Goal: Contribute content: Add original content to the website for others to see

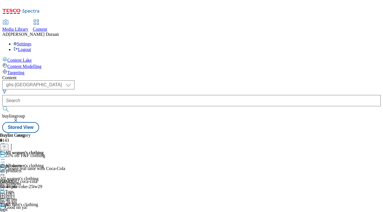
select select "ghs-[GEOGRAPHIC_DATA]"
click at [19, 118] on button "button" at bounding box center [17, 119] width 6 height 3
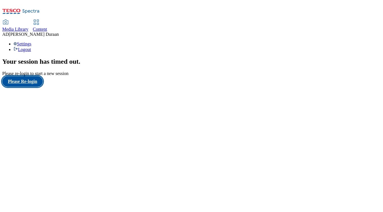
click at [26, 87] on button "Please Re-login" at bounding box center [22, 81] width 41 height 11
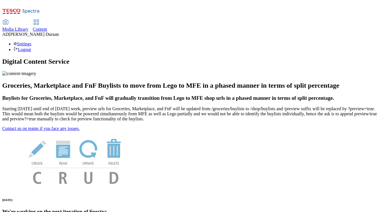
click at [47, 27] on span "Content" at bounding box center [40, 29] width 14 height 5
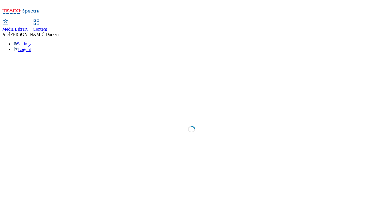
select select "ghs-[GEOGRAPHIC_DATA]"
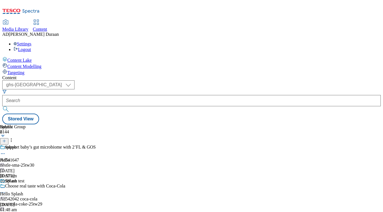
click at [4, 139] on line at bounding box center [4, 140] width 0 height 3
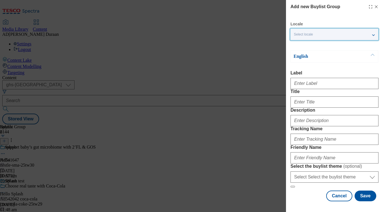
click at [325, 32] on div "Select locale" at bounding box center [335, 34] width 88 height 11
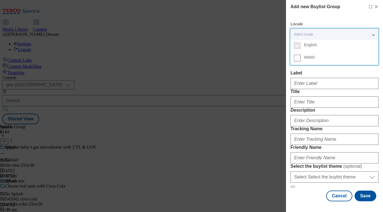
click at [337, 16] on div "Add new Buylist Group Locale Select locale English Welsh English Label Title De…" at bounding box center [335, 101] width 88 height 197
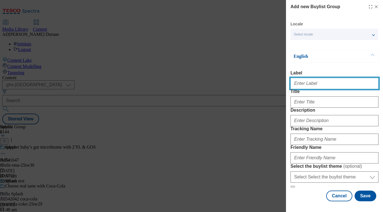
click at [312, 86] on input "Label" at bounding box center [335, 83] width 88 height 11
paste input "25% off adult clothing"
type input "25% off adult clothing"
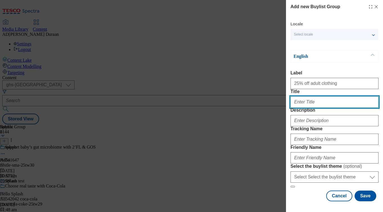
paste input "25% off adult clothing"
type input "25% off adult clothing"
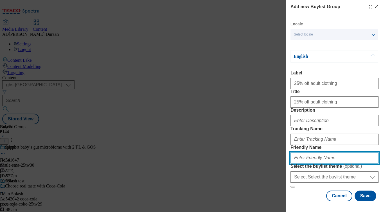
click at [309, 152] on input "Friendly Name" at bounding box center [335, 157] width 88 height 11
click at [307, 152] on input "fnf-25off-sale" at bounding box center [335, 157] width 88 height 11
type input "fnf-adult-clothing-sale"
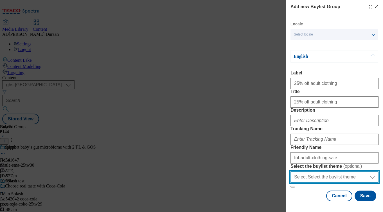
click at [337, 173] on select "Select Select the buylist theme default fandf" at bounding box center [335, 176] width 88 height 11
select select "fandf"
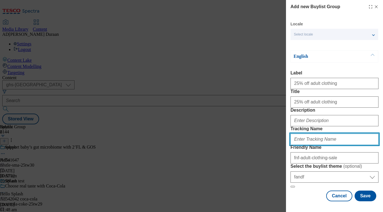
paste input "fnf_hub_25off_adults"
type input "fnf_hub_25off_adults"
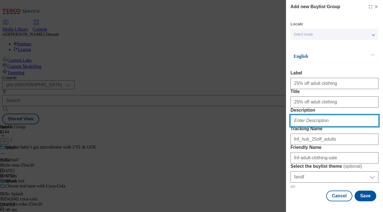
click at [298, 115] on input "Description" at bounding box center [335, 120] width 88 height 11
paste input "Get 25% off women’s clothing at F&F. Explore stylish tops, T-shirts, and dresse…"
click at [320, 115] on input "Get 25% off women’s clothing at F&F. Explore stylish tops, T-shirts, and dresse…" at bounding box center [335, 120] width 88 height 11
click at [319, 115] on input "Get 25% off women’s clothing at F&F. Explore stylish tops, T-shirts, and dresse…" at bounding box center [335, 120] width 88 height 11
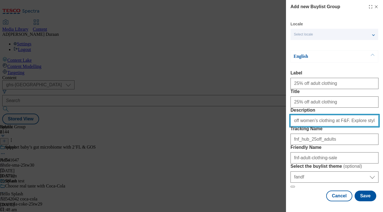
scroll to position [0, 0]
type input "Get 25% off women’s clothing at F&F. Explore stylish tops, T-shirts, and dresse…"
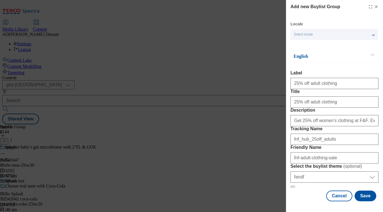
click at [328, 74] on form "Label 25% off adult clothing Title 25% off adult clothing Description Get 25% o…" at bounding box center [335, 128] width 88 height 117
click at [369, 197] on button "Save" at bounding box center [366, 195] width 22 height 11
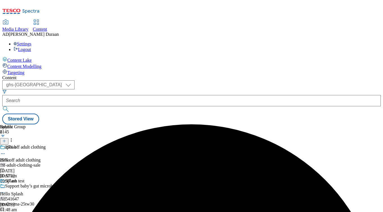
click at [133, 162] on div "fnf-adult-clothing-sale" at bounding box center [70, 164] width 140 height 5
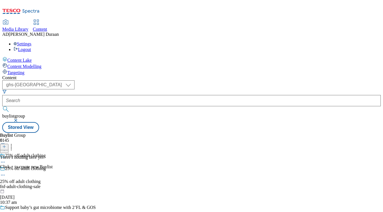
click at [6, 144] on icon at bounding box center [4, 146] width 4 height 4
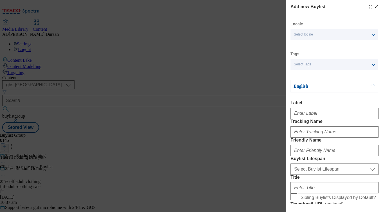
click at [315, 66] on div "Select Tags" at bounding box center [335, 64] width 88 height 11
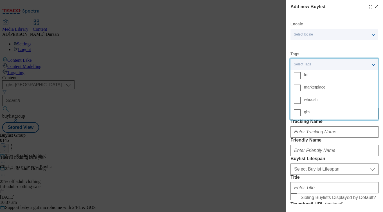
click at [315, 74] on span "fnf" at bounding box center [339, 74] width 71 height 5
click at [301, 74] on input "fnf" at bounding box center [297, 75] width 7 height 7
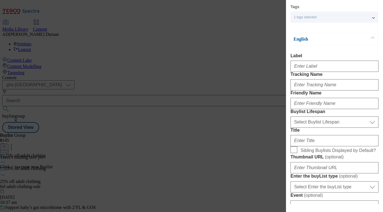
scroll to position [49, 0]
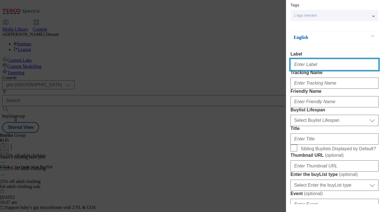
paste input "25% off women's clothing"
drag, startPoint x: 335, startPoint y: 67, endPoint x: 295, endPoint y: 64, distance: 39.8
click at [289, 64] on div "Add new Buylist Locale Select locale English Welsh Tags 1 tags selected fnf mar…" at bounding box center [334, 102] width 97 height 204
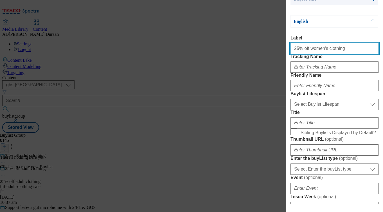
scroll to position [73, 0]
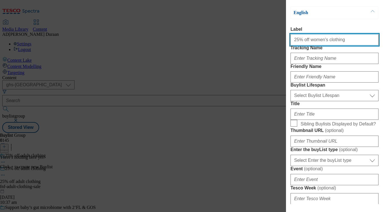
type input "25% off women's clothing"
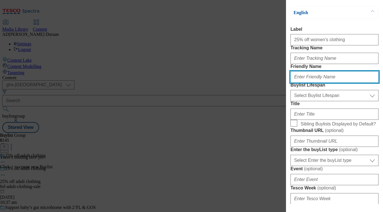
paste input "25% off women's clothing"
type input "25% off women's clothing"
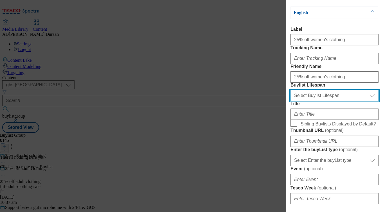
click at [308, 101] on select "Select Buylist Lifespan evergreen seasonal tactical" at bounding box center [335, 95] width 88 height 11
select select "evergreen"
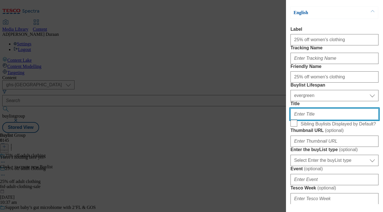
paste input "25% off women's clothing"
type input "25% off women's clothing"
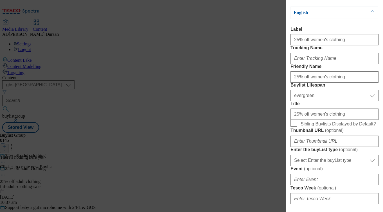
click at [298, 127] on label "Sibling Buylists Displayed by Default?" at bounding box center [335, 124] width 88 height 8
click at [297, 126] on input "Sibling Buylists Displayed by Default?" at bounding box center [294, 123] width 7 height 7
checkbox input "true"
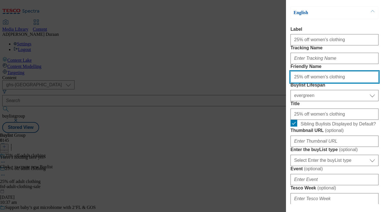
drag, startPoint x: 301, startPoint y: 96, endPoint x: 305, endPoint y: 92, distance: 5.8
click at [301, 82] on input "25% off women's clothing" at bounding box center [335, 76] width 88 height 11
type input "25percent-off-womens-clothing"
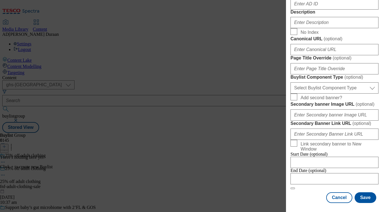
scroll to position [389, 0]
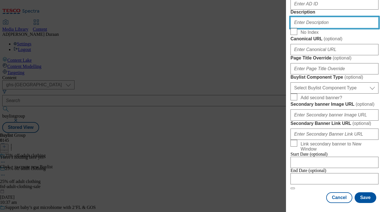
paste input "Get 25% off women’s clothing at F&F. Explore stylish tops, T-shirts, and dresse…"
type input "Get 25% off women’s clothing at F&F. Explore stylish tops, T-shirts, and dresse…"
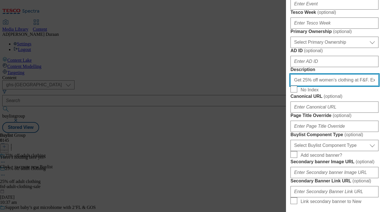
scroll to position [249, 0]
click at [360, 15] on label "Tesco Week ( optional )" at bounding box center [335, 12] width 88 height 6
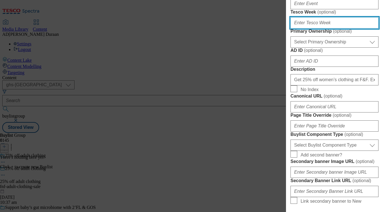
click at [360, 28] on input "Tesco Week ( optional )" at bounding box center [335, 22] width 88 height 11
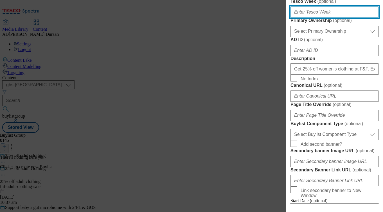
scroll to position [263, 0]
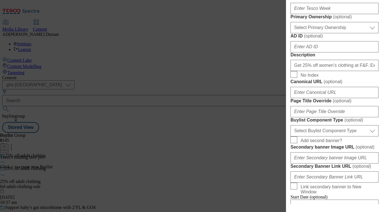
click at [374, 20] on label "Primary Ownership ( optional )" at bounding box center [335, 17] width 88 height 6
click at [374, 33] on select "Select Primary Ownership [PERSON_NAME]" at bounding box center [335, 27] width 88 height 11
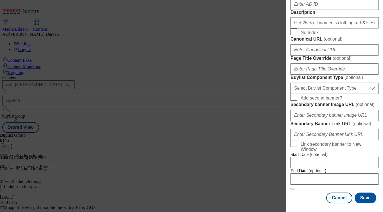
scroll to position [312, 0]
drag, startPoint x: 370, startPoint y: 151, endPoint x: 370, endPoint y: 154, distance: 2.8
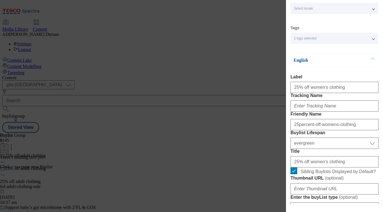
scroll to position [26, 0]
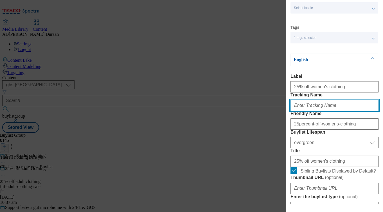
paste input "fnf_hub_25off_adults"
type input "fnf_hub_25off_adults"
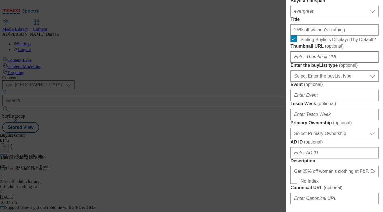
scroll to position [160, 0]
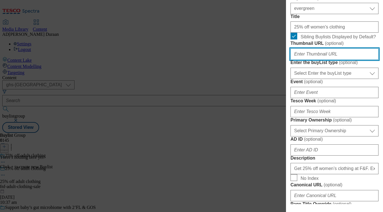
paste input "[URL][DOMAIN_NAME]"
type input "[URL][DOMAIN_NAME]"
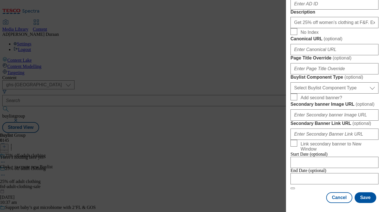
scroll to position [466, 0]
click at [309, 82] on select "Select Buylist Component Type Banner Competition Header Meal" at bounding box center [335, 87] width 88 height 11
select select "Banner"
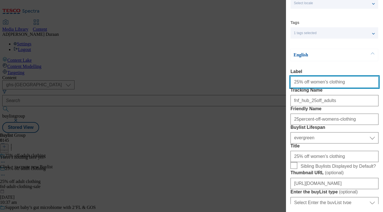
scroll to position [39, 0]
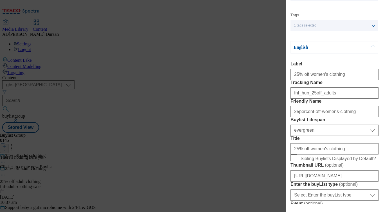
click at [343, 52] on div "English" at bounding box center [335, 47] width 88 height 12
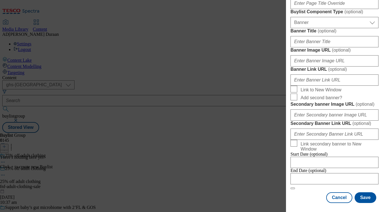
scroll to position [548, 0]
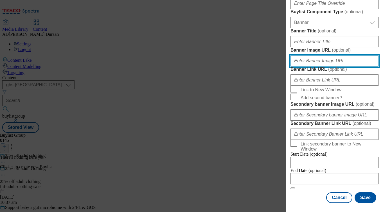
paste input "[URL][DOMAIN_NAME]"
type input "[URL][DOMAIN_NAME]"
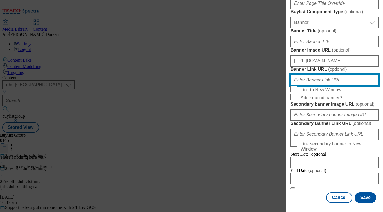
paste input "[URL][DOMAIN_NAME]"
type input "[URL][DOMAIN_NAME]"
click at [369, 47] on label "Banner Image URL ( optional )" at bounding box center [335, 50] width 88 height 6
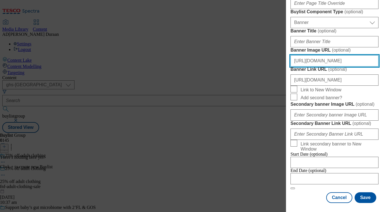
click at [369, 55] on input "[URL][DOMAIN_NAME]" at bounding box center [335, 60] width 88 height 11
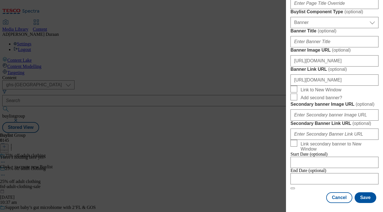
click at [359, 28] on label "Banner Title ( optional )" at bounding box center [335, 31] width 88 height 6
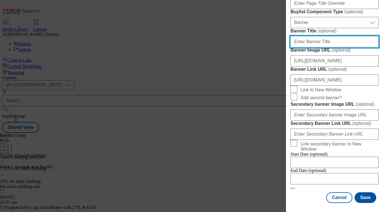
click at [359, 36] on input "Banner Title ( optional )" at bounding box center [335, 41] width 88 height 11
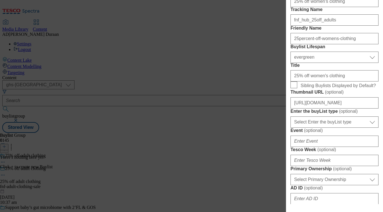
scroll to position [110, 0]
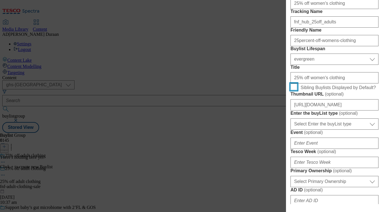
click at [296, 90] on input "Sibling Buylists Displayed by Default?" at bounding box center [294, 86] width 7 height 7
checkbox input "true"
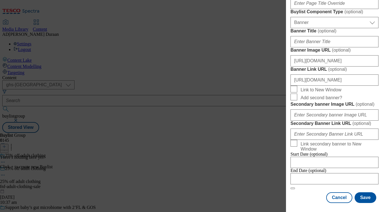
scroll to position [608, 0]
click at [366, 196] on button "Save" at bounding box center [366, 197] width 22 height 11
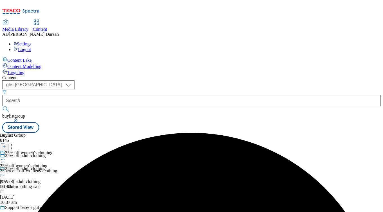
click at [57, 150] on div "25% off women's clothing 25% off women's clothing 25percent-off-womens-clothing…" at bounding box center [28, 169] width 57 height 39
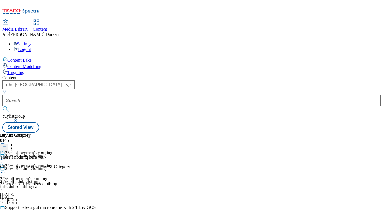
scroll to position [0, 12]
click at [6, 146] on line at bounding box center [4, 146] width 3 height 0
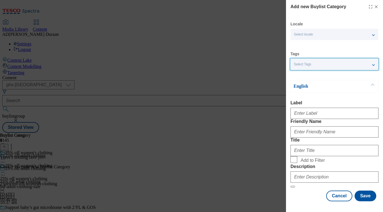
click at [307, 64] on span "Select Tags" at bounding box center [302, 64] width 17 height 4
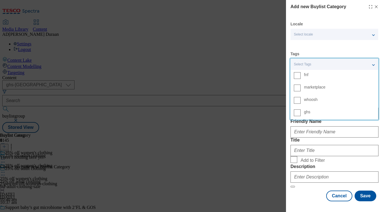
click at [307, 75] on span "fnf" at bounding box center [306, 74] width 5 height 3
click at [301, 75] on input "fnf" at bounding box center [297, 75] width 7 height 7
click at [329, 47] on div "Locale Select locale English Welsh Tags 1 tags selected fnf marketplace whoosh …" at bounding box center [335, 110] width 88 height 179
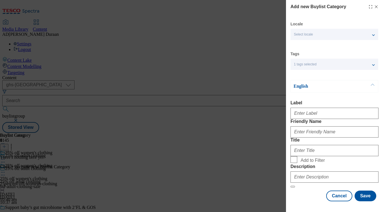
scroll to position [22, 0]
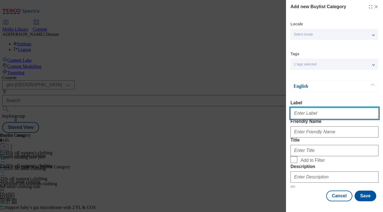
paste input "All womenswear"
type input "All womenswear"
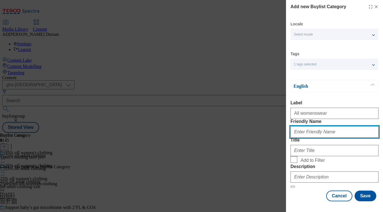
paste input "All womenswear"
type input "All womenswear"
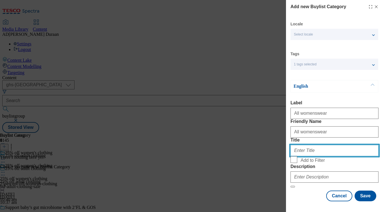
paste input "All womenswear"
type input "All womenswear"
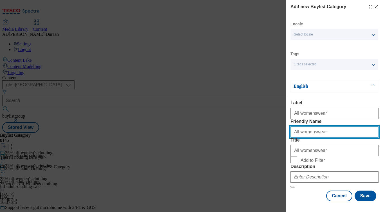
drag, startPoint x: 296, startPoint y: 121, endPoint x: 279, endPoint y: 118, distance: 16.8
click at [279, 118] on div "Add new Buylist Category Locale Select locale English Welsh Tags 1 tags selecte…" at bounding box center [191, 106] width 383 height 212
type input "all-womenswear"
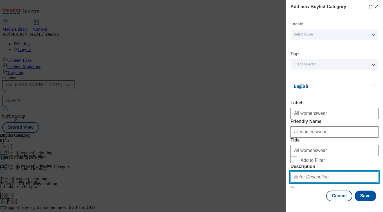
paste input "[URL][DOMAIN_NAME]"
type input "[URL][DOMAIN_NAME]"
drag, startPoint x: 374, startPoint y: 194, endPoint x: 259, endPoint y: 183, distance: 115.3
click at [259, 183] on div "Add new Buylist Category Locale Select locale English Welsh Tags 1 tags selecte…" at bounding box center [191, 106] width 383 height 212
paste input "Get 25% off women’s clothing at F&F. Explore stylish tops, T-shirts, and dresse…"
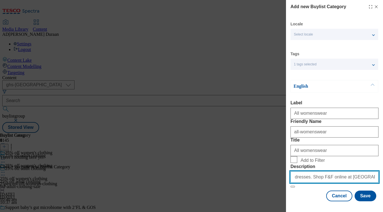
scroll to position [0, 138]
type input "Get 25% off women’s clothing at F&F. Explore stylish tops, T-shirts, and dresse…"
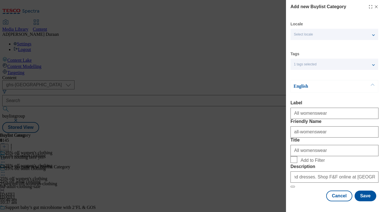
scroll to position [0, 0]
click at [342, 80] on div "English Label All womenswear Friendly Name all-womenswear Title All womenswear …" at bounding box center [335, 133] width 88 height 107
click at [294, 156] on input "Add to Filter" at bounding box center [294, 159] width 7 height 7
checkbox input "true"
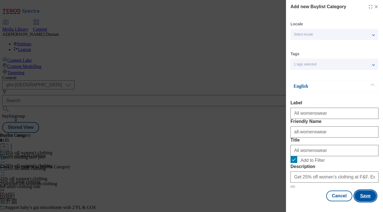
click at [365, 197] on button "Save" at bounding box center [366, 195] width 22 height 11
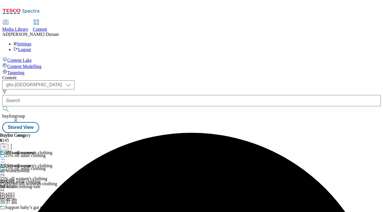
scroll to position [0, 12]
click at [6, 156] on icon at bounding box center [3, 159] width 6 height 6
click at [28, 174] on button "Copy" at bounding box center [19, 177] width 17 height 6
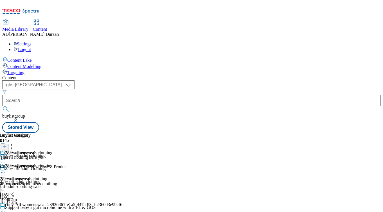
scroll to position [41, 0]
click at [6, 208] on icon at bounding box center [3, 211] width 6 height 6
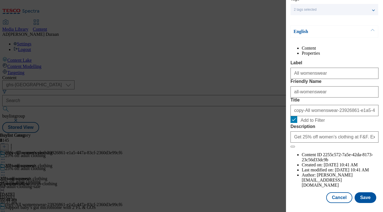
scroll to position [65, 0]
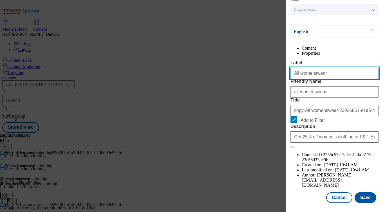
drag, startPoint x: 306, startPoint y: 73, endPoint x: 298, endPoint y: 75, distance: 7.4
click at [271, 71] on div "Edit Buylist Category Locale Select locale English Welsh Tags 2 tags selected f…" at bounding box center [191, 106] width 383 height 212
paste input "Tops & T-Shirts"
type input "Tops & T-Shirts"
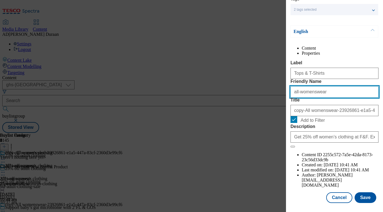
drag, startPoint x: 321, startPoint y: 103, endPoint x: 275, endPoint y: 100, distance: 45.9
click at [270, 100] on div "Edit Buylist Category Locale Select locale English Welsh Tags 2 tags selected f…" at bounding box center [191, 106] width 383 height 212
paste input "Tops & T-Shirts"
type input "Tops & T-Shirts"
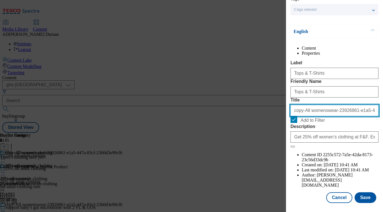
click at [319, 116] on input "copy-All womenswear-23926861-e1a5-447a-83cf-2360d3e99cf6" at bounding box center [335, 110] width 88 height 11
paste input "Tops & T-Shirts"
type input "Tops & T-Shirts"
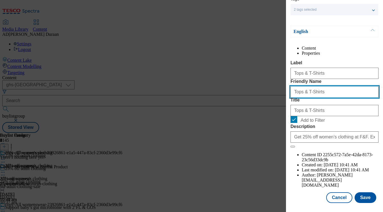
drag, startPoint x: 295, startPoint y: 102, endPoint x: 287, endPoint y: 102, distance: 8.5
click at [287, 102] on div "Edit Buylist Category Locale Select locale English Welsh Tags 2 tags selected f…" at bounding box center [334, 102] width 97 height 204
type input "tops-t-shirts"
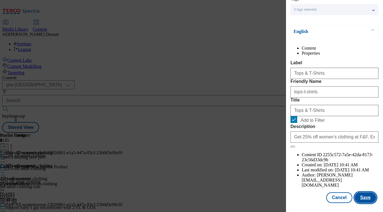
click at [364, 199] on button "Save" at bounding box center [366, 197] width 22 height 11
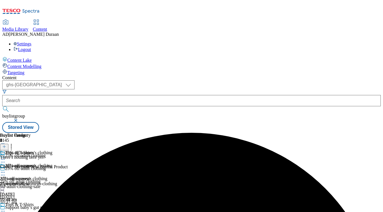
scroll to position [0, 116]
click at [6, 208] on icon at bounding box center [3, 211] width 6 height 6
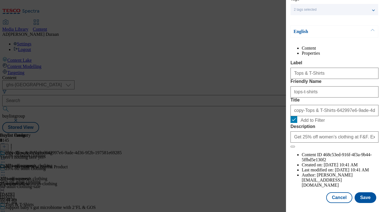
scroll to position [62, 0]
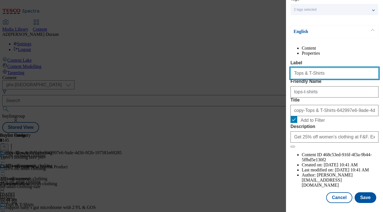
drag, startPoint x: 325, startPoint y: 80, endPoint x: 269, endPoint y: 73, distance: 56.7
click at [268, 73] on div "Edit Buylist Category Locale Select locale English Welsh Tags 2 tags selected f…" at bounding box center [191, 106] width 383 height 212
paste input "Blouses &"
type input "Blouses & Shirts"
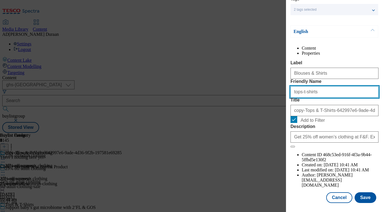
click at [327, 97] on input "tops-t-shirts" at bounding box center [335, 91] width 88 height 11
paste input "Blouses & S"
click at [335, 97] on input "tops-t-Blouses & Shirts" at bounding box center [335, 91] width 88 height 11
drag, startPoint x: 336, startPoint y: 106, endPoint x: 288, endPoint y: 105, distance: 48.4
click at [271, 104] on div "Edit Buylist Category Locale Select locale English Welsh Tags 2 tags selected f…" at bounding box center [191, 106] width 383 height 212
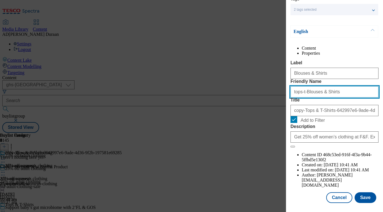
paste input "Modal"
type input "Blouses & Shirts"
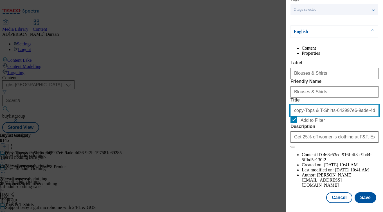
click at [328, 116] on input "copy-Tops & T-Shirts-642997e6-9ade-4d36-9f2b-197581e69285" at bounding box center [335, 110] width 88 height 11
paste input "Blouses & Shirts"
type input "Blouses & Shirts"
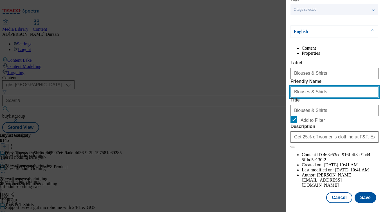
drag, startPoint x: 296, startPoint y: 106, endPoint x: 284, endPoint y: 104, distance: 11.7
click at [284, 104] on div "Edit Buylist Category Locale Select locale English Welsh Tags 2 tags selected f…" at bounding box center [191, 106] width 383 height 212
type input "blouses-shirts"
click at [355, 88] on form "Label Blouses & Shirts Friendly Name blouses-shirts Title Blouses & Shirts Add …" at bounding box center [335, 103] width 88 height 87
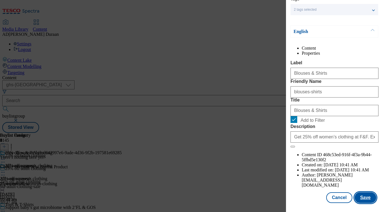
click at [366, 199] on button "Save" at bounding box center [366, 197] width 22 height 11
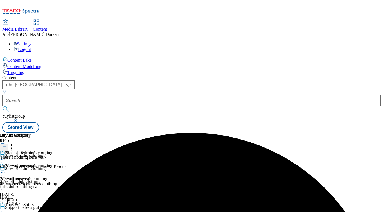
scroll to position [51, 0]
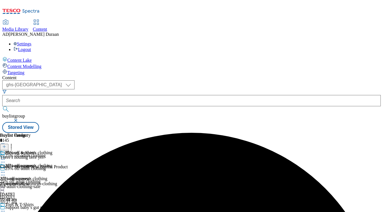
drag, startPoint x: 367, startPoint y: 159, endPoint x: 358, endPoint y: 158, distance: 9.3
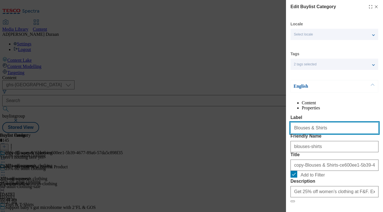
drag, startPoint x: 322, startPoint y: 141, endPoint x: 298, endPoint y: 141, distance: 24.5
click at [274, 138] on div "Edit Buylist Category Locale Select locale English Welsh Tags 2 tags selected f…" at bounding box center [191, 106] width 383 height 212
paste input "Knitwear"
type input "Knitwear"
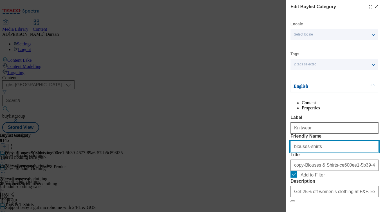
drag, startPoint x: 320, startPoint y: 169, endPoint x: 307, endPoint y: 170, distance: 13.0
click at [279, 166] on div "Edit Buylist Category Locale Select locale English Welsh Tags 2 tags selected f…" at bounding box center [191, 106] width 383 height 212
paste input "Knitwear"
type input "Knitwear"
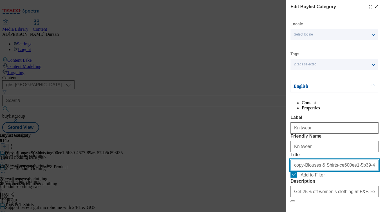
click at [331, 170] on input "copy-Blouses & Shirts-ce600ee1-5b39-4677-89a6-57da5c898f35" at bounding box center [335, 164] width 88 height 11
paste input "Knitwear"
type input "Knitwear"
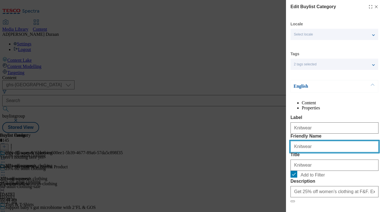
drag, startPoint x: 295, startPoint y: 167, endPoint x: 280, endPoint y: 165, distance: 15.0
click at [280, 165] on div "Edit Buylist Category Locale Select locale English Welsh Tags 2 tags selected f…" at bounding box center [191, 106] width 383 height 212
type input "knitwear"
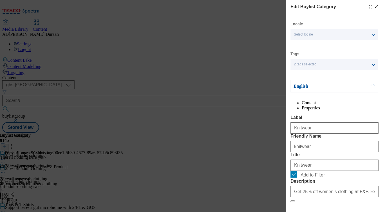
click at [329, 152] on form "Label Knitwear Friendly Name knitwear Title Knitwear Add to Filter Description …" at bounding box center [335, 158] width 88 height 87
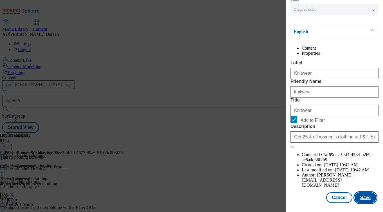
click at [364, 200] on button "Save" at bounding box center [366, 197] width 22 height 11
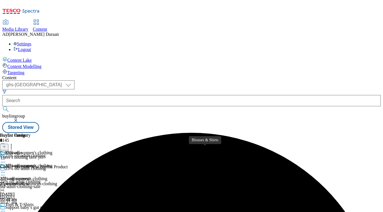
scroll to position [51, 0]
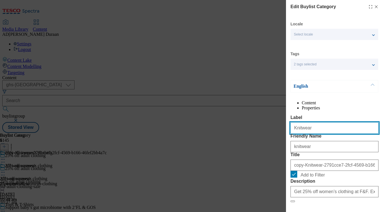
drag, startPoint x: 322, startPoint y: 141, endPoint x: 294, endPoint y: 140, distance: 27.3
click at [257, 139] on div "Edit Buylist Category Locale Select locale English Welsh Tags 2 tags selected f…" at bounding box center [191, 106] width 383 height 212
paste input "Hoodies & Sweatshirts"
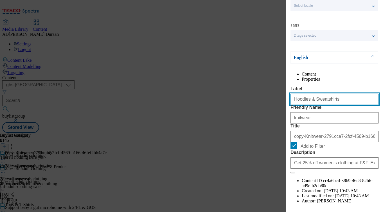
scroll to position [29, 0]
type input "Hoodies & Sweatshirts"
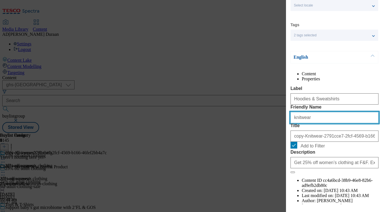
drag, startPoint x: 265, startPoint y: 137, endPoint x: 288, endPoint y: 139, distance: 23.2
click at [265, 137] on div "Edit Buylist Category Locale Select locale English Welsh Tags 2 tags selected f…" at bounding box center [191, 106] width 383 height 212
paste input "Hoodies & Sweatshirts"
type input "Hoodies & Sweatshirts"
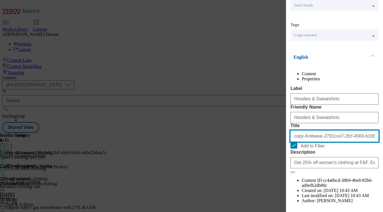
click at [318, 142] on input "copy-Knitwear-2791cce7-2fcf-4569-b166-46fef2bb4a7c" at bounding box center [335, 135] width 88 height 11
paste input "Hoodies & Sweatshirts"
type input "Hoodies & Sweatshirts"
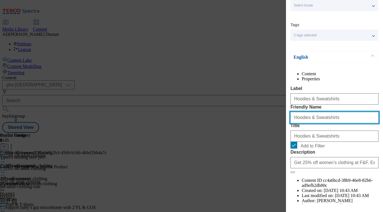
drag, startPoint x: 297, startPoint y: 138, endPoint x: 281, endPoint y: 130, distance: 17.0
click at [281, 130] on div "Edit Buylist Category Locale Select locale English Welsh Tags 2 tags selected f…" at bounding box center [191, 106] width 383 height 212
type input "hoodies-sweatshirts"
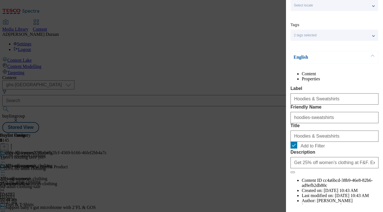
click at [344, 95] on div "Content Properties Label Hoodies & Sweatshirts Friendly Name hoodies-sweatshirt…" at bounding box center [335, 142] width 88 height 142
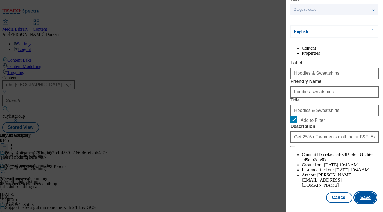
click at [365, 197] on button "Save" at bounding box center [366, 197] width 22 height 11
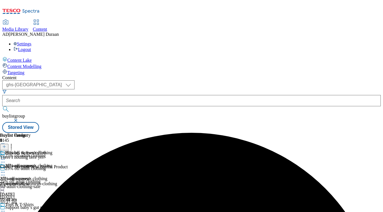
scroll to position [111, 0]
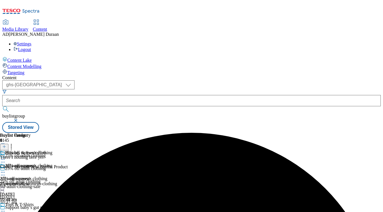
scroll to position [51, 0]
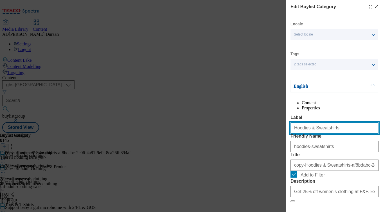
drag, startPoint x: 333, startPoint y: 139, endPoint x: 304, endPoint y: 140, distance: 29.0
click at [284, 139] on div "Edit Buylist Category Locale Select locale English Welsh Tags 2 tags selected f…" at bounding box center [191, 106] width 383 height 212
paste input "Waistcoa"
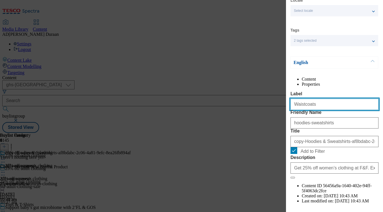
scroll to position [25, 0]
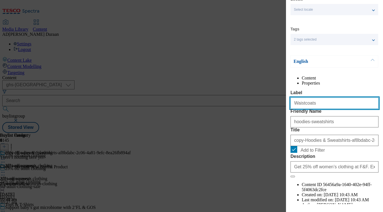
type input "Waistcoats"
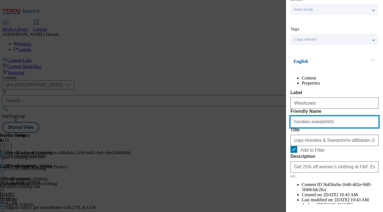
drag, startPoint x: 264, startPoint y: 140, endPoint x: 297, endPoint y: 142, distance: 33.8
click at [264, 141] on div "Edit Buylist Category Locale Select locale English Welsh Tags 2 tags selected f…" at bounding box center [191, 106] width 383 height 212
paste input "Waistcoa"
type input "Waistcoats"
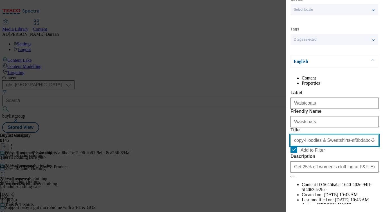
click at [322, 146] on input "copy-Hoodies & Sweatshirts-af8bdabc-2c06-4a81-9efc-8ea26fb894af" at bounding box center [335, 139] width 88 height 11
paste input "Waistcoats"
type input "Waistcoats"
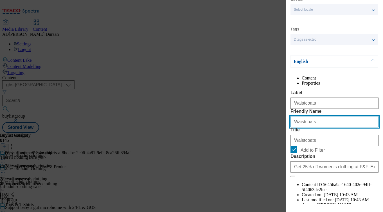
drag, startPoint x: 297, startPoint y: 142, endPoint x: 285, endPoint y: 142, distance: 11.5
click at [285, 142] on div "Edit Buylist Category Locale Select locale English Welsh Tags 2 tags selected f…" at bounding box center [191, 106] width 383 height 212
type input "waistcoats"
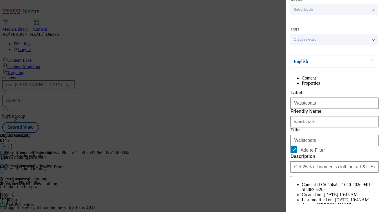
click at [329, 96] on div "Content Properties Label Waistcoats Friendly Name waistcoats Title Waistcoats A…" at bounding box center [335, 146] width 88 height 142
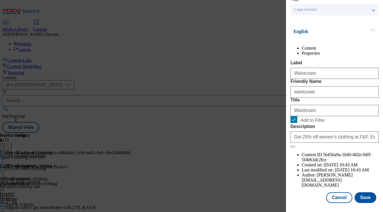
scroll to position [65, 0]
click at [365, 197] on button "Save" at bounding box center [366, 197] width 22 height 11
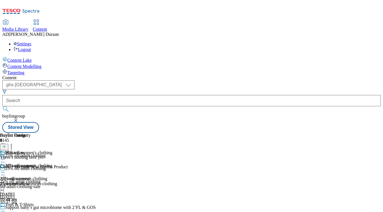
scroll to position [0, 64]
click at [6, 156] on icon at bounding box center [3, 159] width 6 height 6
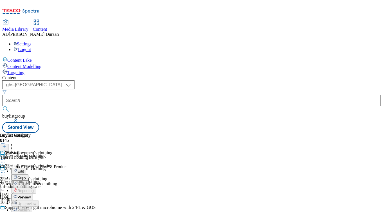
click at [26, 175] on span "Copy" at bounding box center [21, 177] width 9 height 4
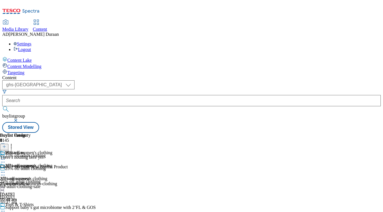
scroll to position [51, 0]
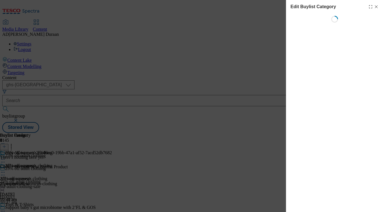
scroll to position [0, 0]
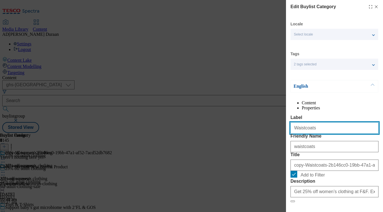
drag, startPoint x: 307, startPoint y: 140, endPoint x: 285, endPoint y: 140, distance: 22.0
click at [285, 140] on div "Edit Buylist Category Locale Select locale English Welsh Tags 2 tags selected f…" at bounding box center [191, 106] width 383 height 212
paste input "Coats & Jacke"
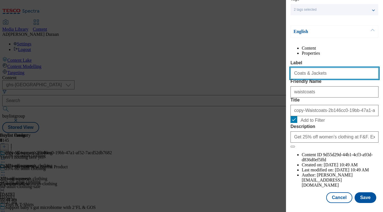
scroll to position [57, 0]
type input "Coats & Jackets"
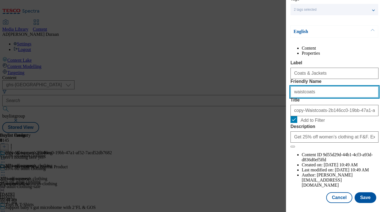
drag, startPoint x: 317, startPoint y: 111, endPoint x: 272, endPoint y: 107, distance: 45.2
click at [272, 107] on div "Edit Buylist Category Locale Select locale English Welsh Tags 2 tags selected f…" at bounding box center [191, 106] width 383 height 212
paste input "Coats & Jacke"
type input "Coats & Jackets"
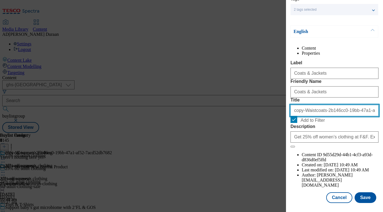
click at [310, 116] on input "copy-Waistcoats-2b146cc0-19bb-47a1-af52-7acd52db7682" at bounding box center [335, 110] width 88 height 11
paste input "Coats & Jackets"
type input "Coats & Jackets"
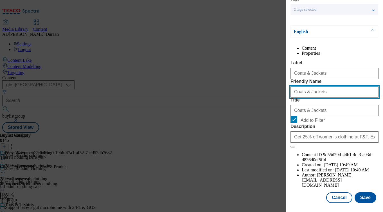
drag, startPoint x: 297, startPoint y: 110, endPoint x: 286, endPoint y: 109, distance: 11.0
click at [286, 109] on div "Edit Buylist Category Locale Select locale English Welsh Tags 2 tags selected f…" at bounding box center [191, 106] width 383 height 212
type input "coats-jackets"
click at [347, 93] on form "Label Coats & Jackets Friendly Name coats-jackets Title Coats & Jackets Add to …" at bounding box center [335, 103] width 88 height 87
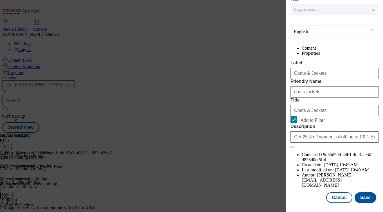
scroll to position [65, 0]
click at [369, 198] on button "Save" at bounding box center [366, 197] width 22 height 11
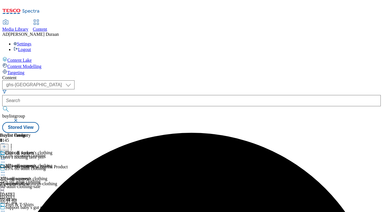
scroll to position [51, 0]
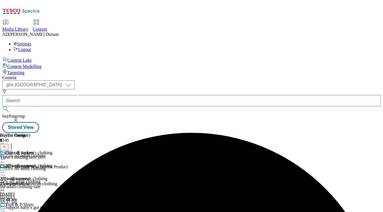
drag, startPoint x: 233, startPoint y: 183, endPoint x: 258, endPoint y: 160, distance: 33.8
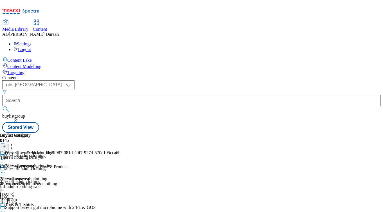
scroll to position [0, 116]
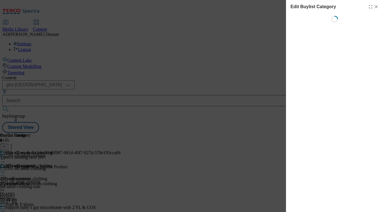
scroll to position [0, 0]
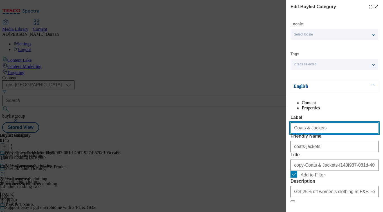
drag, startPoint x: 324, startPoint y: 138, endPoint x: 256, endPoint y: 138, distance: 68.1
click at [252, 138] on div "Edit Buylist Category Locale Select locale English Welsh Tags 2 tags selected f…" at bounding box center [191, 106] width 383 height 212
paste input "Trouser"
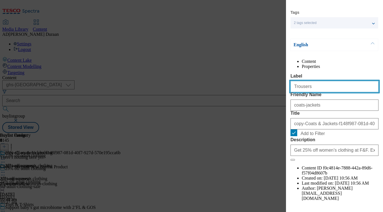
scroll to position [51, 0]
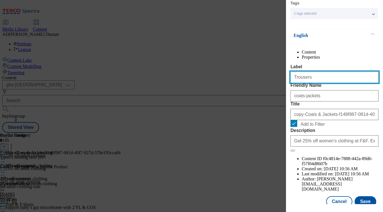
type input "Trousers"
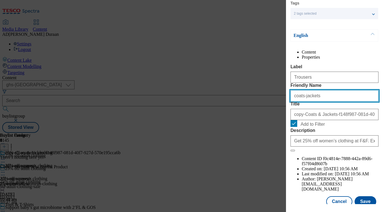
drag, startPoint x: 320, startPoint y: 119, endPoint x: 259, endPoint y: 116, distance: 61.7
click at [245, 115] on div "Edit Buylist Category Locale Select locale English Welsh Tags 2 tags selected f…" at bounding box center [191, 106] width 383 height 212
paste input "Trouser"
type input "Trousers"
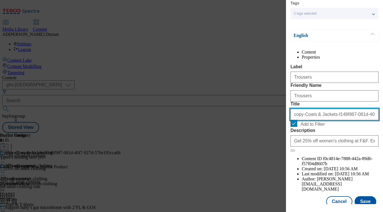
click at [314, 120] on input "copy-Coats & Jackets-f148f987-081d-40f7-927d-570e195cca6b" at bounding box center [335, 114] width 88 height 11
paste input "Trousers"
type input "Trousers"
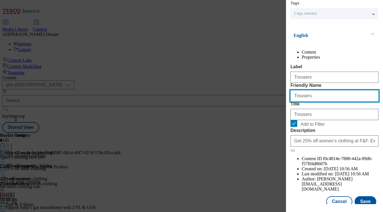
drag, startPoint x: 295, startPoint y: 116, endPoint x: 269, endPoint y: 114, distance: 26.0
click at [269, 114] on div "Edit Buylist Category Locale Select locale English Welsh Tags 2 tags selected f…" at bounding box center [191, 106] width 383 height 212
type input "trousers"
click at [328, 99] on form "Label Trousers Friendly Name trousers Title Trousers Add to Filter Description …" at bounding box center [335, 107] width 88 height 87
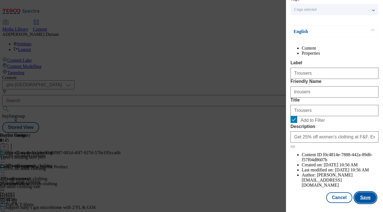
click at [368, 197] on button "Save" at bounding box center [366, 197] width 22 height 11
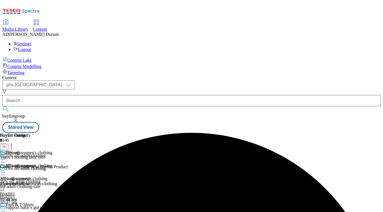
scroll to position [0, 116]
click at [6, 156] on icon at bounding box center [3, 159] width 6 height 6
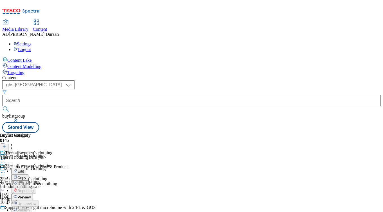
click at [26, 175] on span "Copy" at bounding box center [21, 177] width 9 height 4
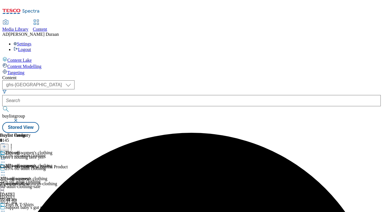
scroll to position [51, 0]
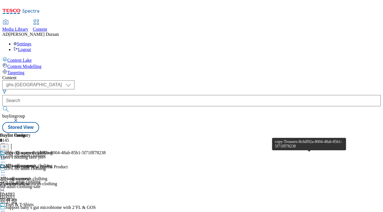
scroll to position [0, 116]
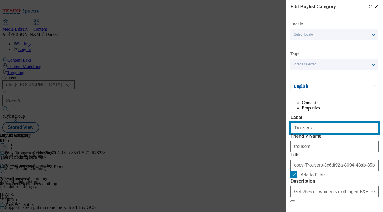
drag, startPoint x: 318, startPoint y: 142, endPoint x: 272, endPoint y: 138, distance: 46.6
click at [261, 139] on div "Edit Buylist Category Locale Select locale English Welsh Tags 2 tags selected f…" at bounding box center [191, 106] width 383 height 212
paste input "[PERSON_NAME]"
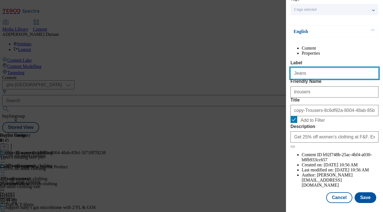
scroll to position [65, 0]
type input "Jeans"
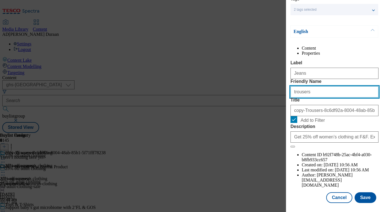
drag, startPoint x: 311, startPoint y: 102, endPoint x: 304, endPoint y: 105, distance: 8.5
click at [274, 102] on div "Edit Buylist Category Locale Select locale English Welsh Tags 2 tags selected f…" at bounding box center [191, 106] width 383 height 212
paste input "[PERSON_NAME]"
type input "Jeans"
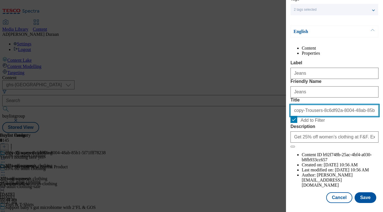
click at [310, 116] on input "copy-Trousers-8c6df92a-8004-48ab-85b1-5f71fff78238" at bounding box center [335, 110] width 88 height 11
paste input "Jeans"
type input "Jeans"
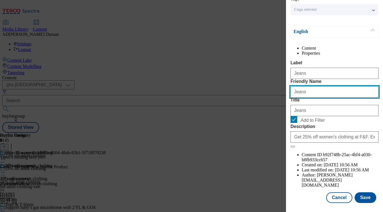
drag, startPoint x: 296, startPoint y: 102, endPoint x: 273, endPoint y: 100, distance: 22.3
click at [273, 100] on div "Edit Buylist Category Locale Select locale English Welsh Tags 2 tags selected f…" at bounding box center [191, 106] width 383 height 212
type input "jeans"
click at [340, 85] on form "Label Jeans Friendly Name jeans Title Jeans Add to Filter Description Get 25% o…" at bounding box center [335, 103] width 88 height 87
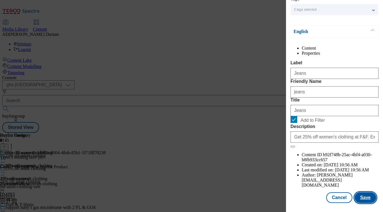
click at [371, 197] on button "Save" at bounding box center [366, 197] width 22 height 11
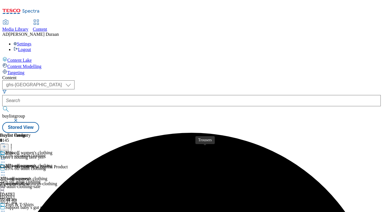
scroll to position [51, 0]
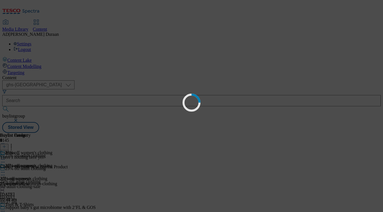
scroll to position [0, 0]
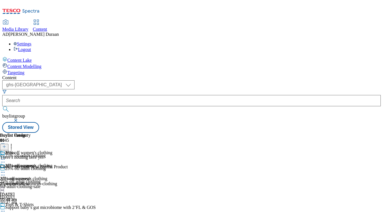
click at [6, 156] on icon at bounding box center [3, 159] width 6 height 6
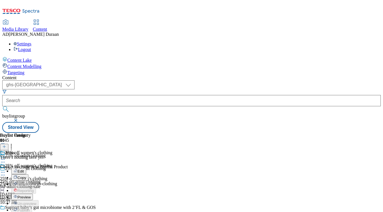
click at [26, 175] on span "Copy" at bounding box center [21, 177] width 9 height 4
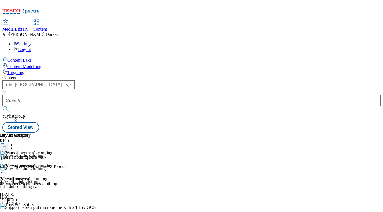
scroll to position [468, 0]
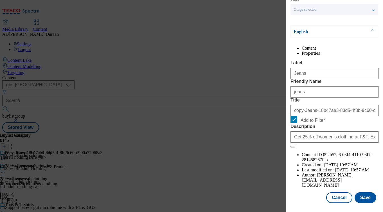
scroll to position [65, 0]
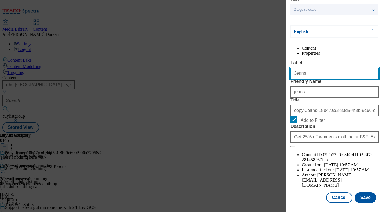
drag, startPoint x: 284, startPoint y: 72, endPoint x: 288, endPoint y: 73, distance: 3.5
click at [277, 72] on div "Edit Buylist Category Locale Select locale English Welsh Tags 2 tags selected f…" at bounding box center [191, 106] width 383 height 212
paste input "ogger"
type input "Joggers"
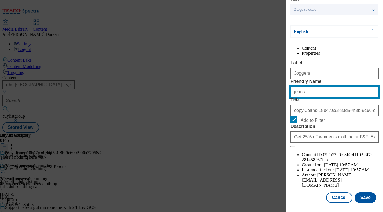
drag, startPoint x: 309, startPoint y: 102, endPoint x: 286, endPoint y: 103, distance: 23.1
click at [276, 103] on div "Edit Buylist Category Locale Select locale English Welsh Tags 2 tags selected f…" at bounding box center [191, 106] width 383 height 212
paste input "Jogger"
type input "Joggers"
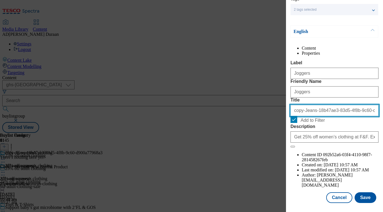
click at [306, 116] on input "copy-Jeans-18b47ae3-83d5-4f8b-9c60-d900a77968a3" at bounding box center [335, 110] width 88 height 11
paste input "Joggers"
type input "Joggers"
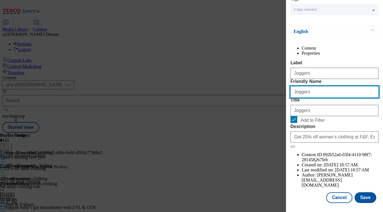
drag, startPoint x: 296, startPoint y: 102, endPoint x: 278, endPoint y: 101, distance: 17.8
click at [278, 101] on div "Edit Buylist Category Locale Select locale English Welsh Tags 2 tags selected f…" at bounding box center [191, 106] width 383 height 212
type input "joggers"
click at [350, 86] on form "Label Joggers Friendly Name joggers Title Joggers Add to Filter Description Get…" at bounding box center [335, 103] width 88 height 87
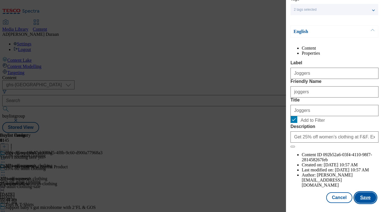
scroll to position [62, 0]
click at [366, 199] on button "Save" at bounding box center [366, 197] width 22 height 11
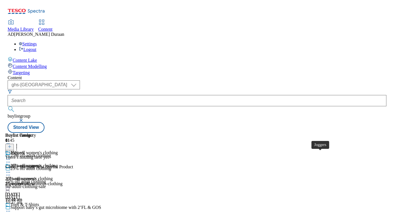
scroll to position [468, 0]
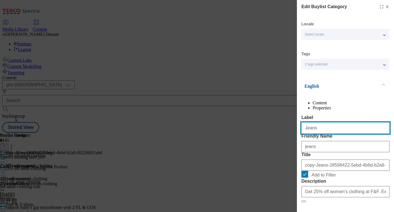
drag, startPoint x: 318, startPoint y: 141, endPoint x: 290, endPoint y: 139, distance: 27.9
click at [286, 139] on div "Edit Buylist Category Locale Select locale English Welsh Tags 2 tags selected f…" at bounding box center [197, 106] width 394 height 212
paste input "Shorts & Skirt"
type input "Shorts & Skirts"
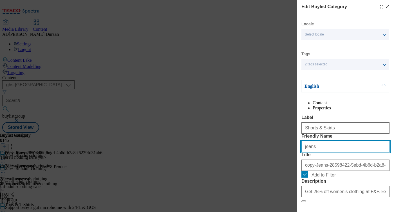
drag, startPoint x: 319, startPoint y: 168, endPoint x: 294, endPoint y: 167, distance: 24.5
click at [294, 167] on div "Edit Buylist Category Locale Select locale English Welsh Tags 2 tags selected f…" at bounding box center [197, 106] width 394 height 212
paste input "Shorts & Skirt"
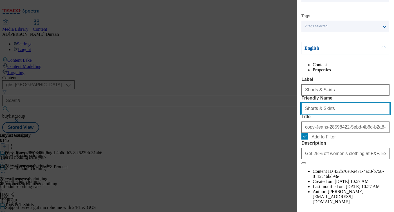
scroll to position [41, 0]
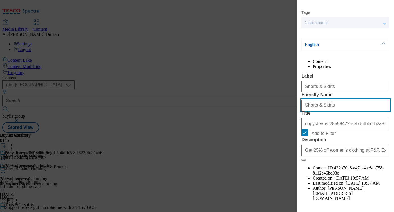
type input "Shorts & Skirts"
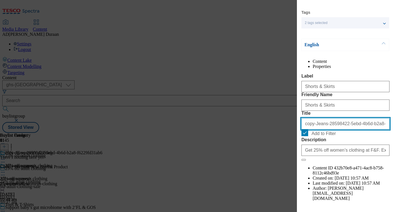
click at [350, 129] on input "copy-Jeans-28598422-5ebd-4b6d-b2a8-f6229fd31ab6" at bounding box center [345, 123] width 88 height 11
paste input "Shorts & Skirts"
type input "Shorts & Skirts"
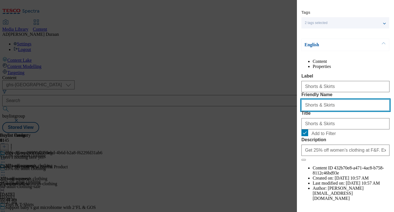
drag, startPoint x: 306, startPoint y: 125, endPoint x: 297, endPoint y: 124, distance: 9.0
click at [297, 124] on div "Edit Buylist Category Locale Select locale English Welsh Tags 2 tags selected f…" at bounding box center [345, 102] width 97 height 204
type input "shorts-skirts"
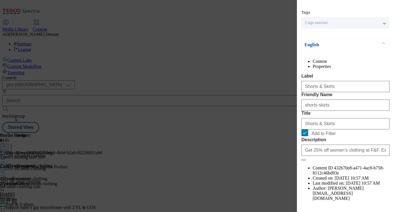
click at [353, 81] on div "Content Properties Label Shorts & Skirts Friendly Name shorts-skirts Title Shor…" at bounding box center [345, 130] width 88 height 142
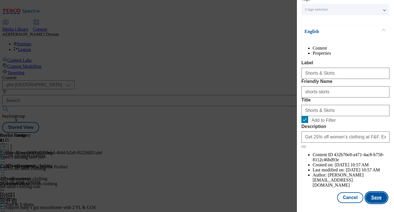
click at [379, 197] on button "Save" at bounding box center [376, 197] width 22 height 11
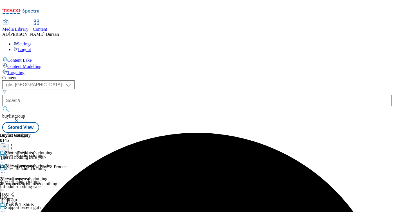
scroll to position [51, 0]
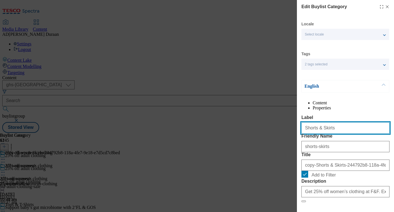
drag, startPoint x: 313, startPoint y: 139, endPoint x: 303, endPoint y: 139, distance: 9.8
click at [288, 137] on div "Edit Buylist Category Locale Select locale English Welsh Tags 2 tags selected f…" at bounding box center [197, 106] width 394 height 212
paste input "Legging"
type input "Leggings"
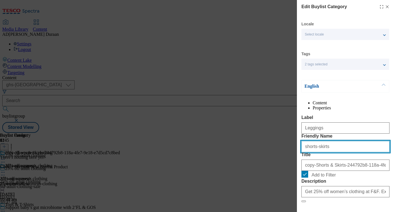
click at [320, 152] on input "shorts-skirts" at bounding box center [345, 146] width 88 height 11
drag, startPoint x: 325, startPoint y: 169, endPoint x: 296, endPoint y: 166, distance: 29.4
click at [296, 166] on div "Edit Buylist Category Locale Select locale English Welsh Tags 2 tags selected f…" at bounding box center [197, 106] width 394 height 212
paste input "Legging"
type input "Leggings"
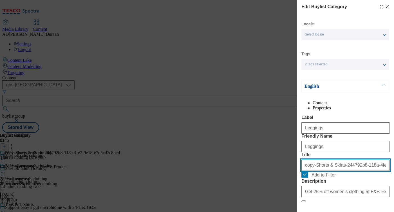
click at [315, 170] on input "copy-Shorts & Skirts-244792b8-118a-4fe7-9e18-e7d5cd7c8bed" at bounding box center [345, 164] width 88 height 11
paste input "Leggings"
type input "Leggings"
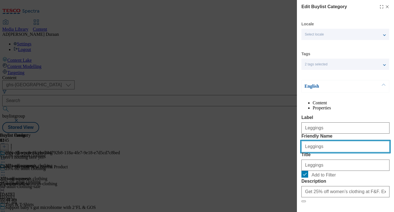
drag, startPoint x: 306, startPoint y: 168, endPoint x: 291, endPoint y: 167, distance: 15.5
click at [291, 167] on div "Edit Buylist Category Locale Select locale English Welsh Tags 2 tags selected f…" at bounding box center [197, 106] width 394 height 212
type input "leggings"
click at [376, 123] on div "Content Properties Label Leggings Friendly Name leggings Title Leggings Add to …" at bounding box center [345, 171] width 88 height 142
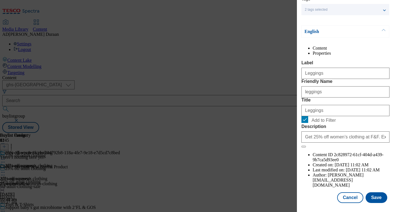
scroll to position [65, 0]
click at [379, 197] on button "Save" at bounding box center [376, 197] width 22 height 11
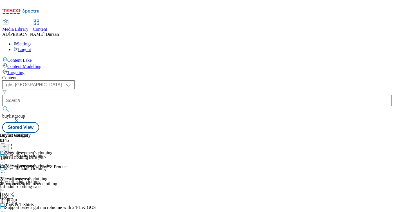
scroll to position [526, 0]
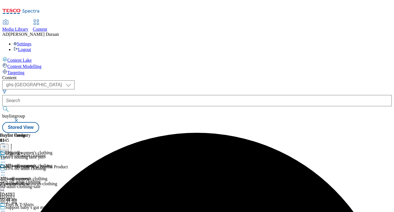
scroll to position [583, 0]
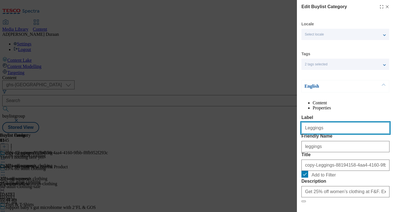
drag, startPoint x: 320, startPoint y: 142, endPoint x: 295, endPoint y: 139, distance: 25.4
click at [293, 139] on div "Edit Buylist Category Locale Select locale English Welsh Tags 2 tags selected f…" at bounding box center [197, 106] width 394 height 212
paste input "Nightwear"
type input "Nightwear"
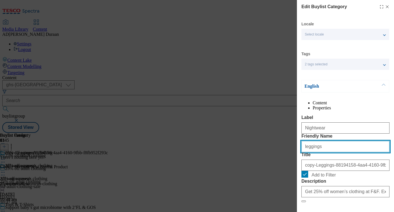
drag, startPoint x: 320, startPoint y: 169, endPoint x: 300, endPoint y: 170, distance: 19.7
click at [300, 170] on div "Edit Buylist Category Locale Select locale English Welsh Tags 2 tags selected f…" at bounding box center [345, 102] width 97 height 204
paste input "Nightwear"
type input "Nightwear"
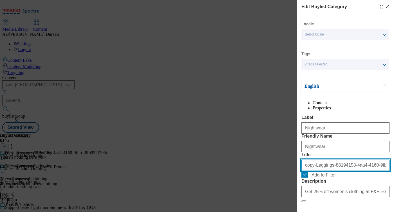
click at [322, 170] on input "copy-Leggings-88194158-4aa4-4160-9fbb-f8fb952f293c" at bounding box center [345, 164] width 88 height 11
paste input "Nightwear"
type input "Nightwear"
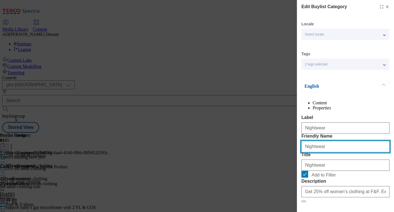
drag, startPoint x: 306, startPoint y: 168, endPoint x: 293, endPoint y: 167, distance: 13.6
click at [293, 167] on div "Edit Buylist Category Locale Select locale English Welsh Tags 2 tags selected f…" at bounding box center [197, 106] width 394 height 212
type input "nightwear"
click at [339, 122] on div "Content Properties Label Nightwear Friendly Name nightwear Title Nightwear Add …" at bounding box center [345, 171] width 88 height 142
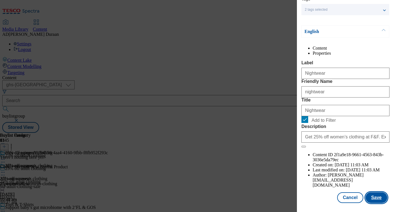
click at [380, 198] on button "Save" at bounding box center [376, 197] width 22 height 11
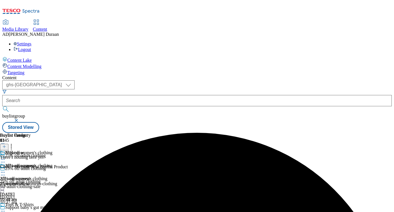
scroll to position [51, 0]
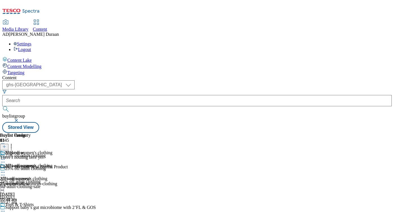
drag, startPoint x: 275, startPoint y: 146, endPoint x: 272, endPoint y: 147, distance: 3.2
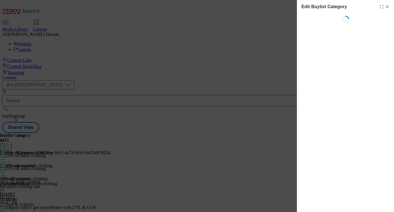
scroll to position [0, 1]
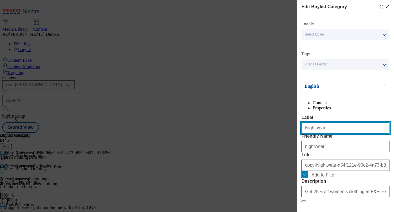
drag, startPoint x: 286, startPoint y: 136, endPoint x: 320, endPoint y: 138, distance: 34.1
click at [280, 136] on div "Edit Buylist Category Locale Select locale English Welsh Tags 2 tags selected f…" at bounding box center [197, 106] width 394 height 212
paste input "Slippers"
type input "Slippers"
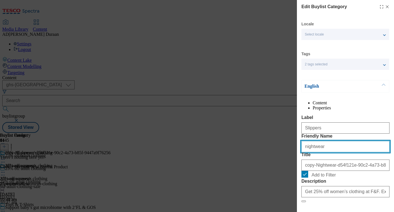
drag, startPoint x: 321, startPoint y: 168, endPoint x: 297, endPoint y: 168, distance: 24.2
click at [297, 168] on div "Edit Buylist Category Locale Select locale English Welsh Tags 2 tags selected f…" at bounding box center [345, 102] width 97 height 204
paste input "Slippers"
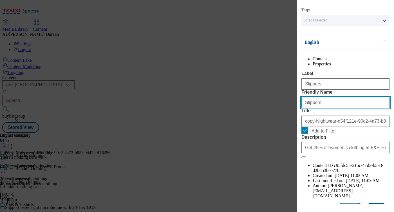
scroll to position [45, 0]
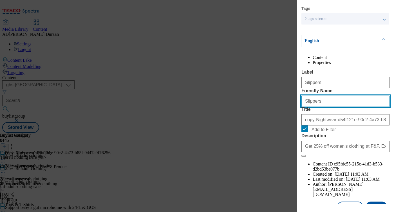
type input "Slippers"
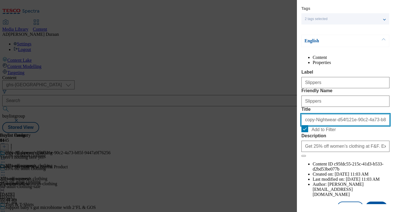
click at [332, 125] on input "copy-Nightwear-d54f121e-90c2-4a73-b85f-9447a9f76256" at bounding box center [345, 119] width 88 height 11
paste input "Slippers"
type input "Slippers"
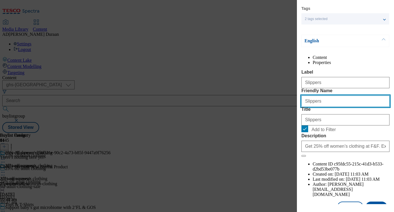
drag, startPoint x: 307, startPoint y: 122, endPoint x: 302, endPoint y: 121, distance: 5.1
click at [302, 107] on input "Slippers" at bounding box center [345, 100] width 88 height 11
type input "slippers"
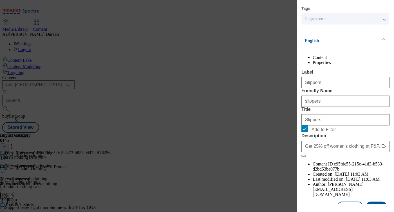
click at [357, 106] on form "Label Slippers Friendly Name slippers Title Slippers Add to Filter Description …" at bounding box center [345, 112] width 88 height 87
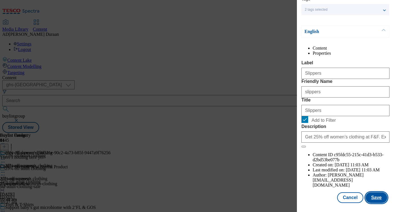
click at [380, 198] on button "Save" at bounding box center [376, 197] width 22 height 11
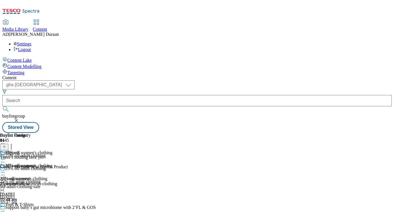
scroll to position [0, 105]
click at [31, 176] on div "All womenswear" at bounding box center [15, 178] width 31 height 5
click at [3, 172] on circle at bounding box center [3, 172] width 1 height 1
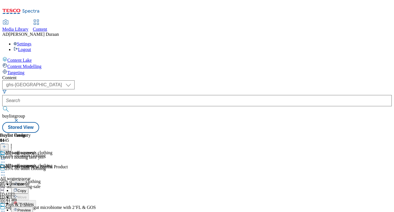
click at [26, 188] on span "Copy" at bounding box center [21, 190] width 9 height 4
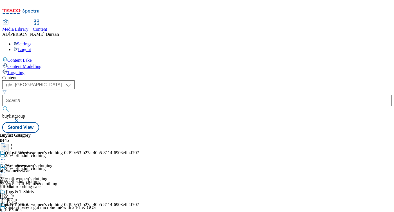
drag, startPoint x: 263, startPoint y: 146, endPoint x: 260, endPoint y: 146, distance: 3.4
click at [6, 208] on icon at bounding box center [3, 211] width 6 height 6
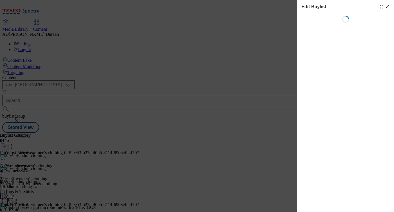
select select "evergreen"
select select "Banner"
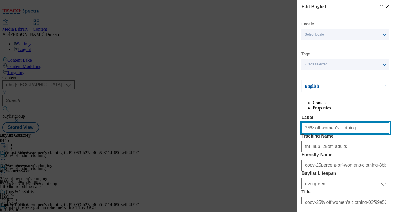
drag, startPoint x: 343, startPoint y: 139, endPoint x: 315, endPoint y: 139, distance: 27.9
click at [292, 138] on div "Edit Buylist Locale Select locale English Welsh Tags 2 tags selected fnf market…" at bounding box center [197, 106] width 394 height 212
paste input "men's clothing"
drag, startPoint x: 342, startPoint y: 140, endPoint x: 320, endPoint y: 138, distance: 22.3
click at [295, 138] on div "Edit Buylist Locale Select locale English Welsh Tags 2 tags selected fnf market…" at bounding box center [197, 106] width 394 height 212
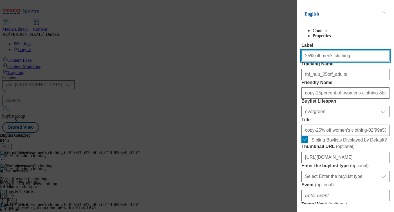
scroll to position [80, 0]
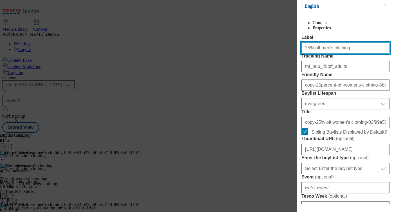
type input "25% off men's clothing"
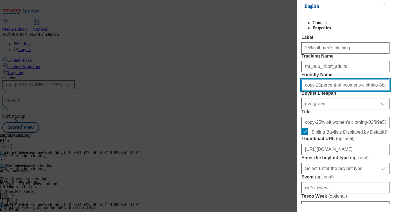
click at [330, 91] on input "copy-25percent-off-womens-clothing-8bbb1272-7eca-404e-802d-fd2109af01e8" at bounding box center [345, 84] width 88 height 11
click at [331, 91] on input "copy-25percent-off-womens-clothing-8bbb1272-7eca-404e-802d-fd2109af01e8" at bounding box center [345, 84] width 88 height 11
paste input "25% off men's clothing"
type input "25% off men's clothing"
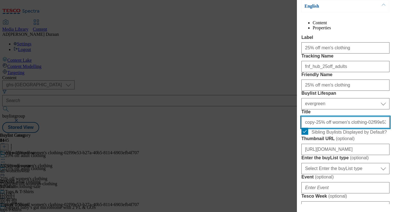
click at [325, 128] on input "copy-25% off women's clothing-02f99e53-b27a-40b5-8114-6903efb4f707" at bounding box center [345, 121] width 88 height 11
paste input "25% off men's clothing"
type input "25% off men's clothing"
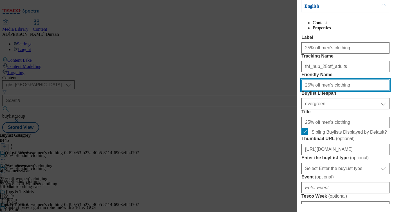
click at [311, 91] on input "25% off men's clothing" at bounding box center [345, 84] width 88 height 11
type input "25percent-off-mens-clothing"
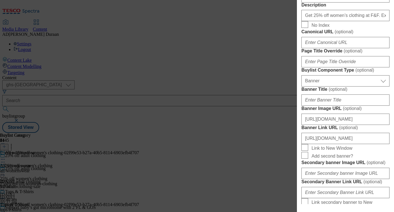
scroll to position [339, 0]
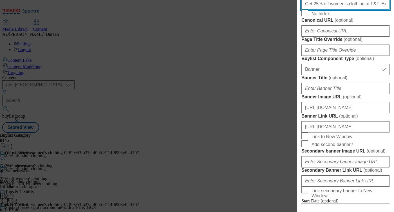
click at [348, 10] on input "Get 25% off women’s clothing at F&F. Explore stylish tops, T-shirts, and dresse…" at bounding box center [345, 3] width 88 height 11
paste input "Get 25% off men’s clothing at F&F. Explore effortlessly cool styles from classi…"
type input "Get 25% off men’s clothing at F&F. Explore effortlessly cool styles from classi…"
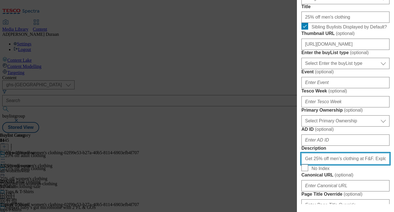
scroll to position [164, 0]
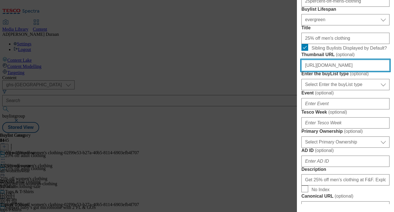
click at [346, 71] on input "[URL][DOMAIN_NAME]" at bounding box center [345, 65] width 88 height 11
paste input "[URL][DOMAIN_NAME]"
type input "[URL][DOMAIN_NAME]"
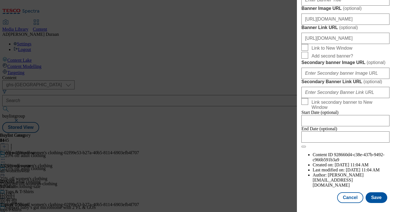
scroll to position [530, 0]
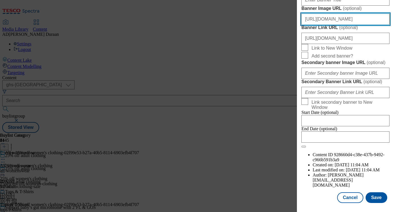
click at [336, 25] on input "[URL][DOMAIN_NAME]" at bounding box center [345, 19] width 88 height 11
paste input "[URL][DOMAIN_NAME]"
type input "[URL][DOMAIN_NAME]"
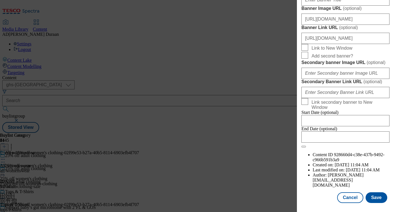
scroll to position [0, 0]
click at [378, 197] on button "Save" at bounding box center [376, 197] width 22 height 11
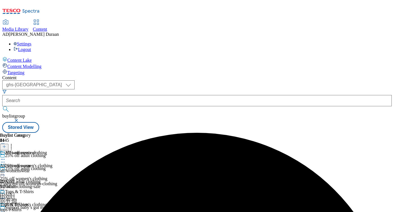
click at [47, 168] on div "all-womenswear" at bounding box center [23, 170] width 47 height 5
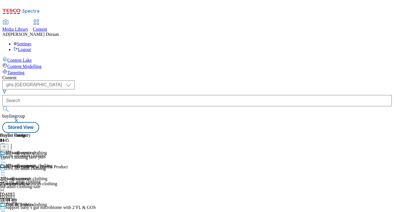
click at [6, 169] on icon at bounding box center [3, 172] width 6 height 6
click at [24, 182] on span "Edit" at bounding box center [20, 184] width 6 height 4
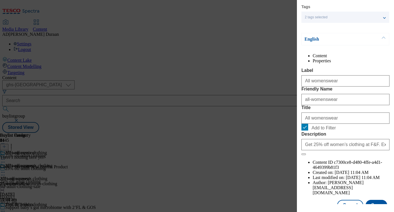
scroll to position [65, 0]
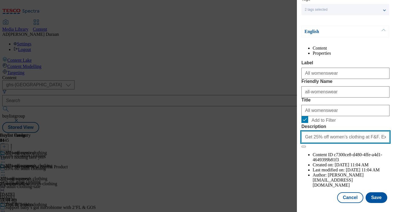
click at [354, 142] on input "Get 25% off women’s clothing at F&F. Explore stylish tops, T-shirts, and dresse…" at bounding box center [345, 136] width 88 height 11
paste input "Get 25% off men’s clothing at F&F. Explore effortlessly cool styles from classi…"
click at [344, 142] on input "Get 25% off men’s clothing at F&F. Explore effortlessly cool styles from classi…" at bounding box center [345, 136] width 88 height 11
type input "Get 25% off men’s clothing at F&F. Explore effortlessly cool styles from classi…"
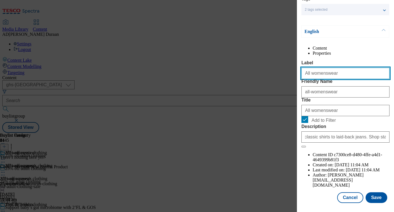
scroll to position [0, 0]
click at [319, 73] on input "All womenswear" at bounding box center [345, 73] width 88 height 11
type input "All menswear"
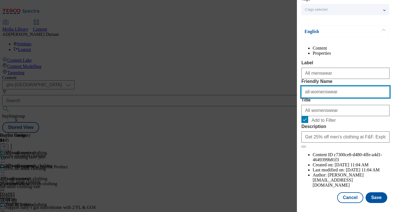
click at [314, 97] on input "all-womenswear" at bounding box center [345, 91] width 88 height 11
type input "all-menswear"
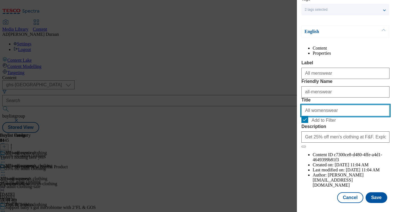
click at [315, 116] on input "All womenswear" at bounding box center [345, 110] width 88 height 11
type input "All menswear"
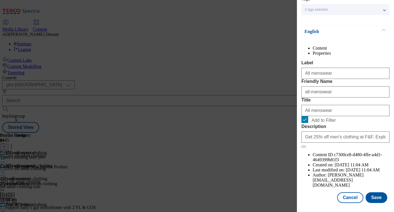
click at [342, 114] on form "Label All menswear Friendly Name all-menswear Title All menswear Add to Filter …" at bounding box center [345, 103] width 88 height 87
click at [377, 198] on button "Save" at bounding box center [376, 197] width 22 height 11
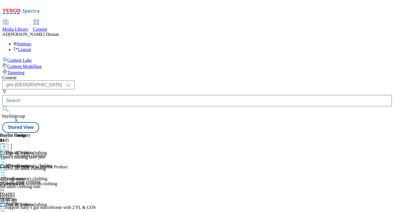
scroll to position [32, 0]
click at [6, 208] on icon at bounding box center [3, 211] width 6 height 6
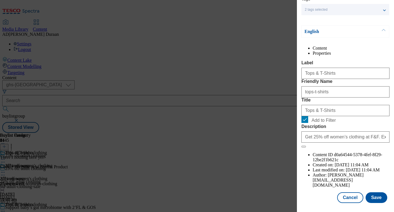
scroll to position [65, 0]
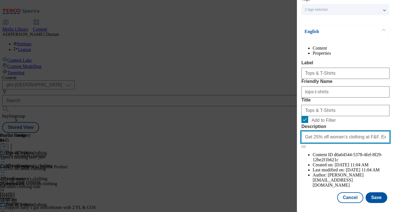
click at [336, 142] on input "Get 25% off women’s clothing at F&F. Explore stylish tops, T-shirts, and dresse…" at bounding box center [345, 136] width 88 height 11
paste input "Get 25% off men’s clothing at F&F. Explore effortlessly cool styles from classi…"
type input "Get 25% off men’s clothing at F&F. Explore effortlessly cool styles from classi…"
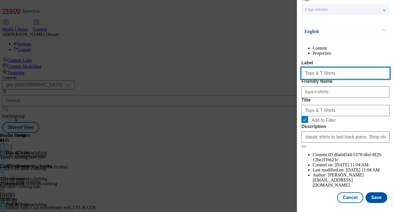
scroll to position [0, 0]
drag, startPoint x: 316, startPoint y: 73, endPoint x: 294, endPoint y: 72, distance: 22.0
click at [294, 72] on div "Edit Buylist Category Locale Select locale English Welsh Tags 2 tags selected f…" at bounding box center [197, 106] width 394 height 212
click at [330, 75] on input "T-Shirts" at bounding box center [345, 73] width 88 height 11
drag, startPoint x: 328, startPoint y: 75, endPoint x: 309, endPoint y: 75, distance: 19.7
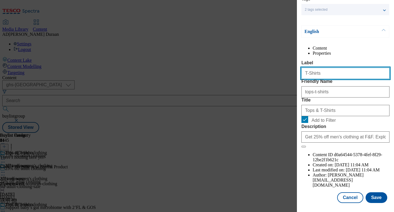
click at [289, 73] on div "Edit Buylist Category Locale Select locale English Welsh Tags 2 tags selected f…" at bounding box center [197, 106] width 394 height 212
paste input "shirts & Polo"
type input "T-shirts & Polos"
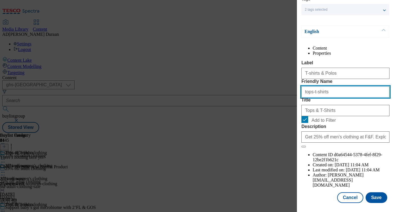
drag, startPoint x: 327, startPoint y: 104, endPoint x: 303, endPoint y: 101, distance: 24.0
click at [290, 101] on div "Edit Buylist Category Locale Select locale English Welsh Tags 2 tags selected f…" at bounding box center [197, 106] width 394 height 212
paste input "T-shirts & Polo"
type input "T-shirts & Polos"
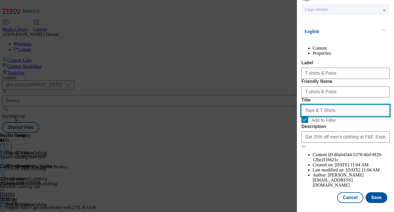
drag, startPoint x: 298, startPoint y: 127, endPoint x: 331, endPoint y: 132, distance: 33.3
click at [282, 128] on div "Edit Buylist Category Locale Select locale English Welsh Tags 2 tags selected f…" at bounding box center [197, 106] width 394 height 212
paste input "-shirts & Polo"
type input "T-shirts & Polos"
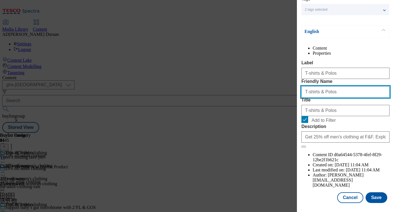
drag, startPoint x: 306, startPoint y: 102, endPoint x: 299, endPoint y: 101, distance: 7.3
click at [299, 101] on div "Edit Buylist Category Locale Select locale English Welsh Tags 2 tags selected f…" at bounding box center [345, 102] width 97 height 204
click at [321, 97] on input "t-shirts & Polos" at bounding box center [345, 91] width 88 height 11
type input "t-shirts-polos"
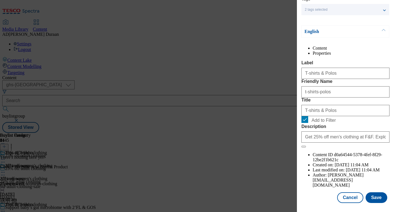
click at [371, 84] on form "Label T-shirts & Polos Friendly Name t-shirts-polos Title T-shirts & Polos Add …" at bounding box center [345, 103] width 88 height 87
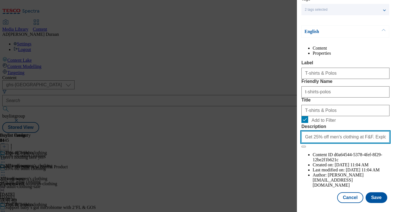
click at [347, 142] on input "Get 25% off men’s clothing at F&F. Explore effortlessly cool styles from classi…" at bounding box center [345, 136] width 88 height 11
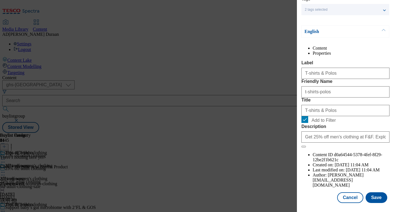
click at [376, 123] on span "Add to Filter" at bounding box center [349, 119] width 76 height 7
click at [308, 123] on input "Add to Filter" at bounding box center [304, 119] width 7 height 7
drag, startPoint x: 304, startPoint y: 147, endPoint x: 331, endPoint y: 186, distance: 47.6
click at [304, 123] on input "Add to Filter" at bounding box center [304, 119] width 7 height 7
checkbox input "true"
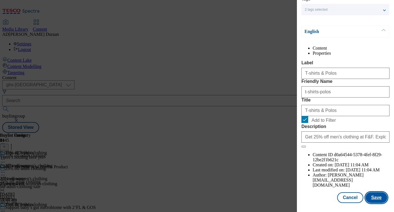
click at [380, 197] on button "Save" at bounding box center [376, 197] width 22 height 11
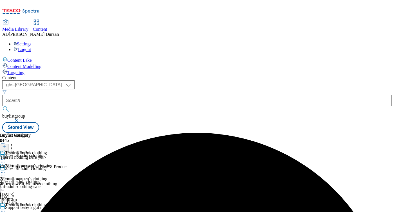
scroll to position [51, 0]
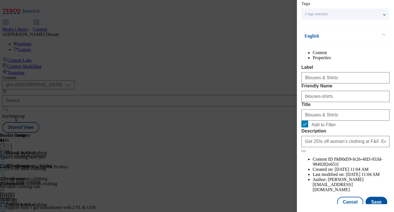
scroll to position [65, 0]
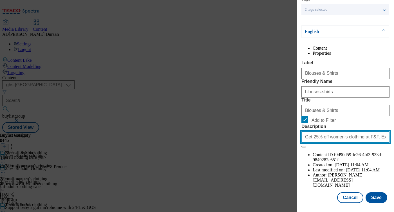
click at [341, 142] on input "Get 25% off women’s clothing at F&F. Explore stylish tops, T-shirts, and dresse…" at bounding box center [345, 136] width 88 height 11
paste input "Get 25% off men’s clothing at F&F. Explore effortlessly cool styles from classi…"
type input "Get 25% off men’s clothing at F&F. Explore effortlessly cool styles from classi…"
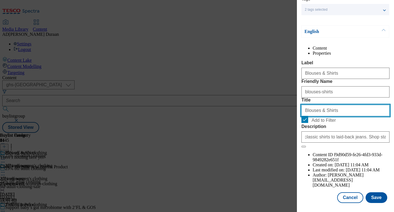
scroll to position [0, 0]
drag, startPoint x: 321, startPoint y: 130, endPoint x: 290, endPoint y: 129, distance: 30.4
click at [290, 129] on div "Edit Buylist Category Locale Select locale English Welsh Tags 2 tags selected f…" at bounding box center [197, 106] width 394 height 212
type input "Shirts"
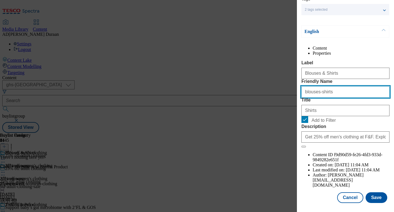
drag, startPoint x: 319, startPoint y: 102, endPoint x: 286, endPoint y: 104, distance: 33.0
click at [281, 100] on div "Edit Buylist Category Locale Select locale English Welsh Tags 2 tags selected f…" at bounding box center [197, 106] width 394 height 212
type input "shirts"
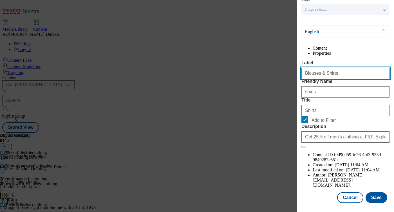
drag, startPoint x: 320, startPoint y: 73, endPoint x: 289, endPoint y: 73, distance: 31.5
click at [289, 73] on div "Edit Buylist Category Locale Select locale English Welsh Tags 2 tags selected f…" at bounding box center [197, 106] width 394 height 212
type input "Shirts"
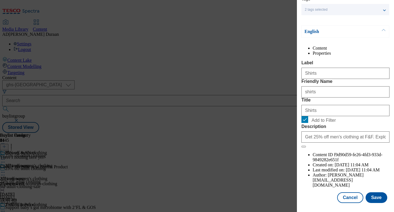
click at [329, 58] on div "Content Properties Label Shirts Friendly Name shirts Title Shirts Add to Filter…" at bounding box center [345, 117] width 88 height 142
click at [381, 197] on button "Save" at bounding box center [376, 197] width 22 height 11
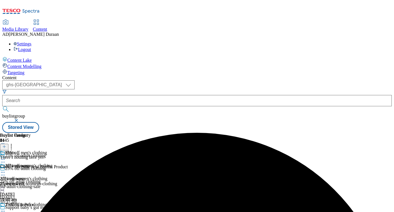
scroll to position [160, 0]
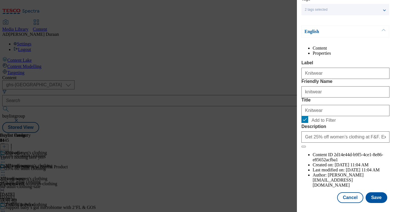
scroll to position [65, 0]
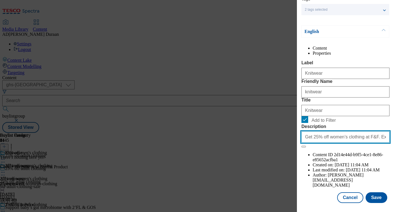
click at [339, 142] on input "Get 25% off women’s clothing at F&F. Explore stylish tops, T-shirts, and dresse…" at bounding box center [345, 136] width 88 height 11
paste input "Get 25% off men’s clothing at F&F. Explore effortlessly cool styles from classi…"
type input "Get 25% off men’s clothing at F&F. Explore effortlessly cool styles from classi…"
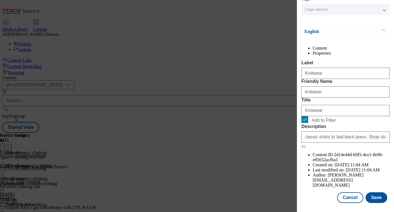
scroll to position [0, 0]
click at [352, 123] on span "Add to Filter" at bounding box center [349, 119] width 76 height 7
click at [308, 123] on input "Add to Filter" at bounding box center [304, 119] width 7 height 7
drag, startPoint x: 303, startPoint y: 145, endPoint x: 363, endPoint y: 174, distance: 66.2
click at [304, 123] on input "Add to Filter" at bounding box center [304, 119] width 7 height 7
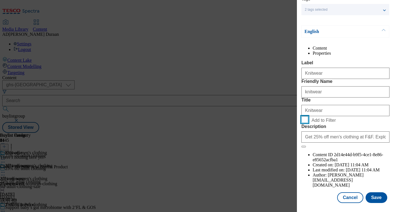
checkbox input "true"
click at [378, 198] on button "Save" at bounding box center [376, 197] width 22 height 11
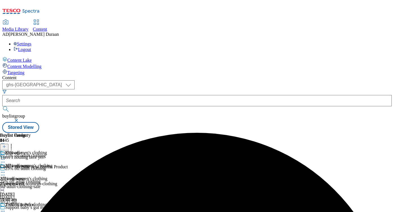
scroll to position [190, 0]
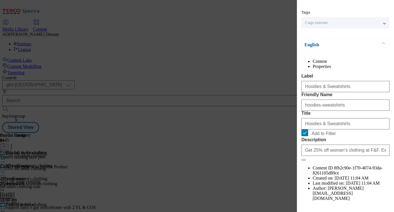
scroll to position [65, 0]
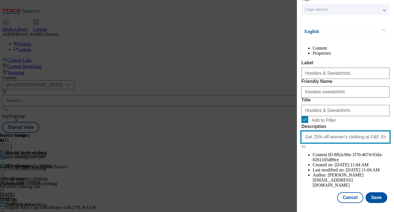
click at [356, 142] on input "Get 25% off women’s clothing at F&F. Explore stylish tops, T-shirts, and dresse…" at bounding box center [345, 136] width 88 height 11
paste input "Get 25% off men’s clothing at F&F. Explore effortlessly cool styles from classi…"
type input "Get 25% off men’s clothing at F&F. Explore effortlessly cool styles from classi…"
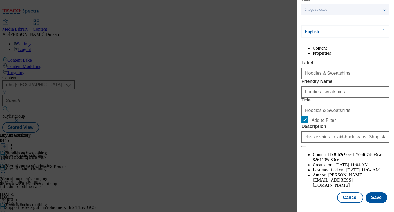
scroll to position [0, 0]
drag, startPoint x: 309, startPoint y: 194, endPoint x: 339, endPoint y: 202, distance: 30.6
click at [309, 194] on div "Cancel Save" at bounding box center [345, 197] width 88 height 11
click at [378, 197] on button "Save" at bounding box center [376, 197] width 22 height 11
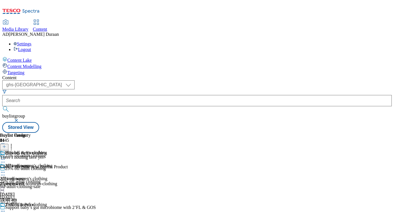
scroll to position [275, 0]
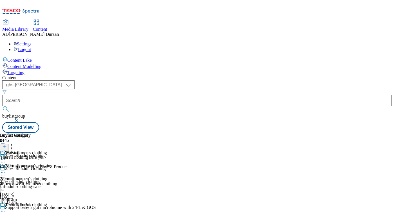
scroll to position [0, 0]
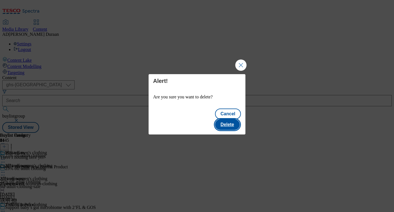
click at [232, 119] on button "Delete" at bounding box center [227, 124] width 25 height 11
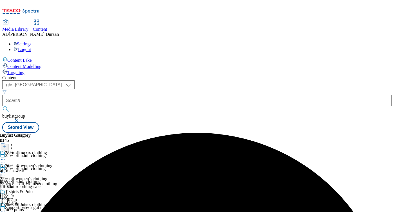
scroll to position [244, 0]
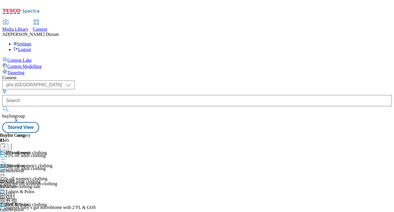
drag, startPoint x: 366, startPoint y: 134, endPoint x: 362, endPoint y: 135, distance: 4.2
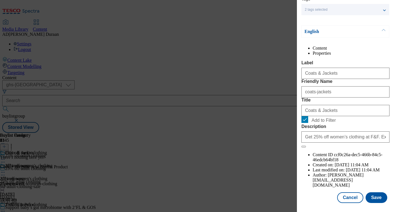
scroll to position [65, 0]
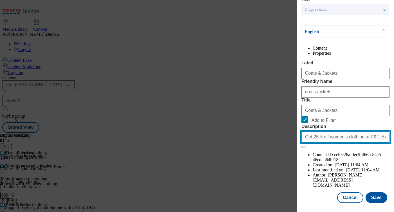
click at [343, 142] on input "Get 25% off women’s clothing at F&F. Explore stylish tops, T-shirts, and dresse…" at bounding box center [345, 136] width 88 height 11
paste input "Get 25% off men’s clothing at F&F. Explore effortlessly cool styles from classi…"
type input "Get 25% off men’s clothing at F&F. Explore effortlessly cool styles from classi…"
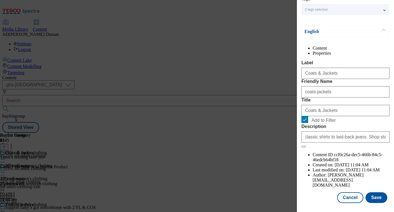
scroll to position [0, 0]
click at [306, 196] on div "Cancel Save" at bounding box center [345, 197] width 88 height 11
drag, startPoint x: 379, startPoint y: 199, endPoint x: 377, endPoint y: 194, distance: 4.8
click at [379, 199] on button "Save" at bounding box center [376, 197] width 22 height 11
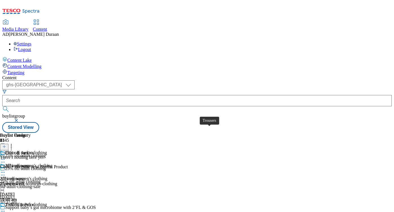
scroll to position [332, 0]
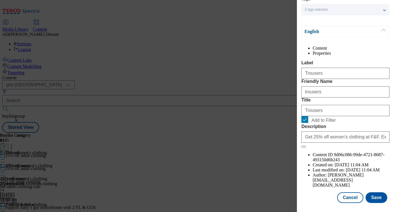
scroll to position [64, 0]
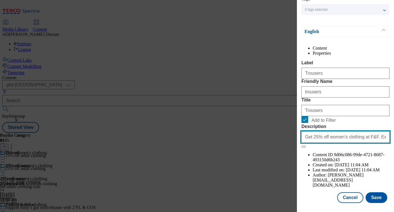
click at [342, 142] on input "Get 25% off women’s clothing at F&F. Explore stylish tops, T-shirts, and dresse…" at bounding box center [345, 136] width 88 height 11
paste input "Get 25% off men’s clothing at F&F. Explore effortlessly cool styles from classi…"
type input "Get 25% off men’s clothing at F&F. Explore effortlessly cool styles from classi…"
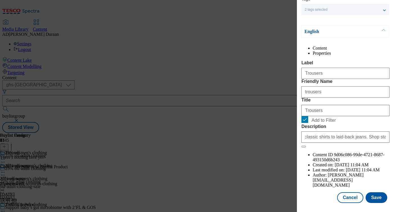
scroll to position [0, 0]
click at [313, 191] on div "Locale Select locale English Welsh Tags 2 tags selected fnf marketplace whoosh …" at bounding box center [345, 85] width 88 height 236
click at [380, 199] on button "Save" at bounding box center [376, 197] width 22 height 11
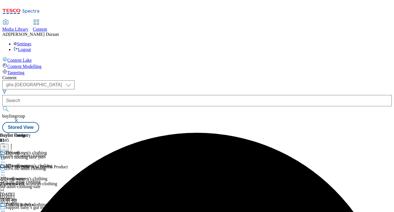
scroll to position [394, 0]
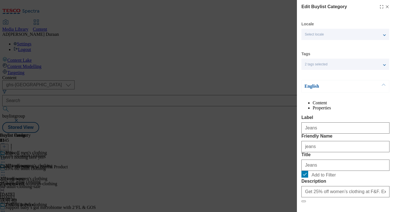
scroll to position [65, 0]
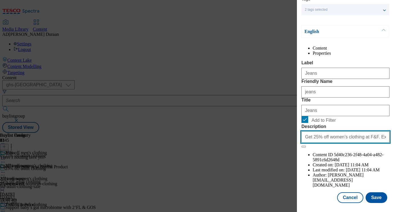
click at [356, 142] on input "Get 25% off women’s clothing at F&F. Explore stylish tops, T-shirts, and dresse…" at bounding box center [345, 136] width 88 height 11
paste input "Get 25% off men’s clothing at F&F. Explore effortlessly cool styles from classi…"
type input "Get 25% off men’s clothing at F&F. Explore effortlessly cool styles from classi…"
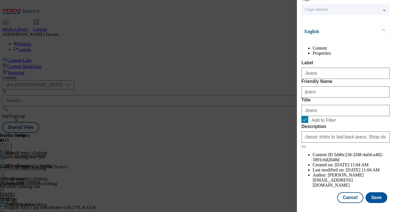
scroll to position [0, 0]
click at [312, 192] on div "Cancel Save" at bounding box center [345, 197] width 88 height 11
click at [376, 198] on button "Save" at bounding box center [376, 197] width 22 height 11
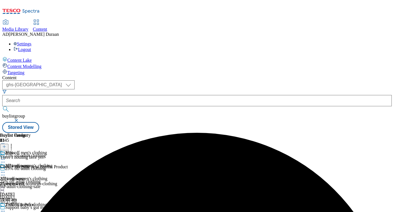
scroll to position [445, 0]
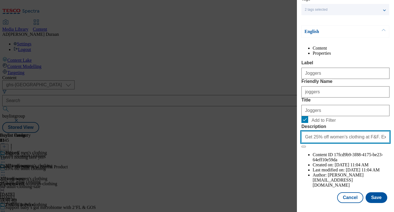
click at [335, 142] on input "Get 25% off women’s clothing at F&F. Explore stylish tops, T-shirts, and dresse…" at bounding box center [345, 136] width 88 height 11
paste input "Get 25% off men’s clothing at F&F. Explore effortlessly cool styles from classi…"
type input "Get 25% off men’s clothing at F&F. Explore effortlessly cool styles from classi…"
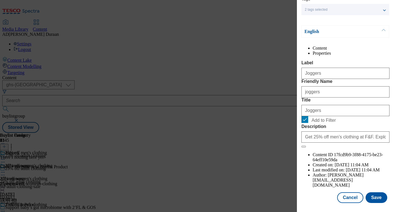
click at [307, 197] on div "Cancel Save" at bounding box center [345, 197] width 88 height 11
click at [376, 198] on button "Save" at bounding box center [376, 197] width 22 height 11
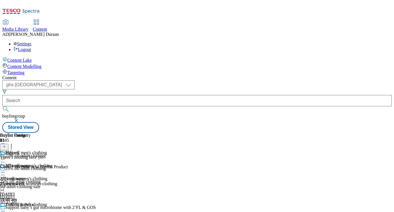
scroll to position [490, 0]
drag, startPoint x: 262, startPoint y: 118, endPoint x: 259, endPoint y: 120, distance: 3.6
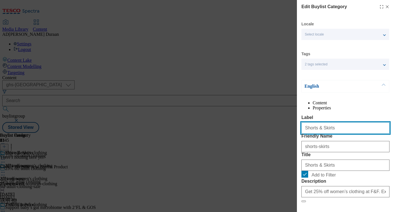
drag, startPoint x: 332, startPoint y: 140, endPoint x: 315, endPoint y: 140, distance: 16.6
click at [315, 133] on input "Shorts & Skirts" at bounding box center [345, 127] width 88 height 11
type input "Shorts"
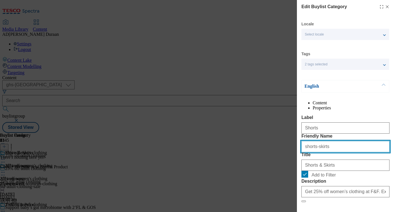
click at [312, 152] on input "shorts-skirts" at bounding box center [345, 146] width 88 height 11
click at [325, 152] on input "shorts-skirts" at bounding box center [345, 146] width 88 height 11
type input "shorts"
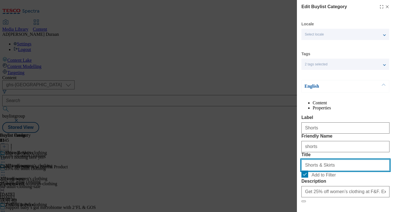
drag, startPoint x: 318, startPoint y: 196, endPoint x: 330, endPoint y: 197, distance: 11.8
click at [318, 170] on input "Shorts & Skirts" at bounding box center [345, 164] width 88 height 11
click at [329, 170] on input "Shorts & Skirts" at bounding box center [345, 164] width 88 height 11
type input "Shorts"
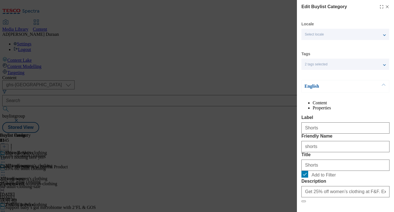
drag, startPoint x: 364, startPoint y: 119, endPoint x: 366, endPoint y: 133, distance: 13.5
click at [364, 119] on div "Content Properties Label Shorts Friendly Name shorts Title Shorts Add to Filter…" at bounding box center [345, 171] width 88 height 142
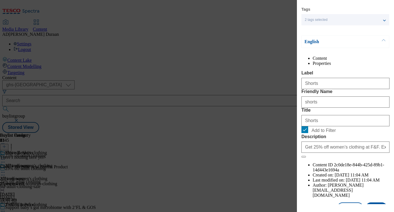
scroll to position [65, 0]
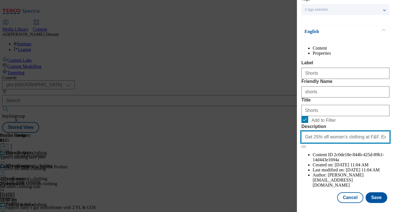
click at [350, 142] on input "Get 25% off women’s clothing at F&F. Explore stylish tops, T-shirts, and dresse…" at bounding box center [345, 136] width 88 height 11
paste input "Get 25% off men’s clothing at F&F. Explore effortlessly cool styles from classi…"
type input "Get 25% off men’s clothing at F&F. Explore effortlessly cool styles from classi…"
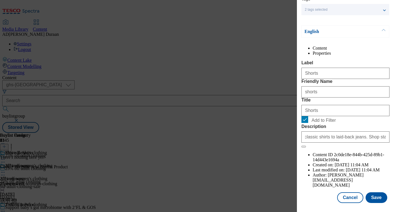
scroll to position [0, 0]
drag, startPoint x: 311, startPoint y: 199, endPoint x: 360, endPoint y: 201, distance: 49.3
click at [311, 199] on div "Cancel Save" at bounding box center [345, 197] width 88 height 11
click at [378, 197] on button "Save" at bounding box center [376, 197] width 22 height 11
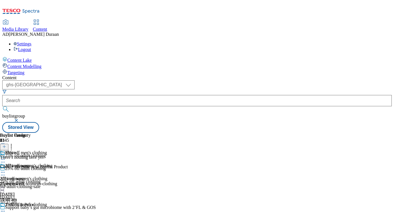
scroll to position [567, 0]
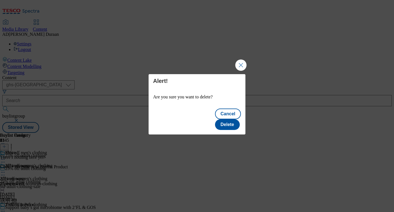
scroll to position [0, 0]
click at [232, 119] on button "Delete" at bounding box center [227, 124] width 25 height 11
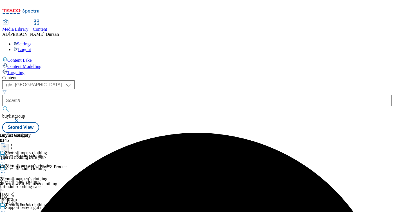
scroll to position [32, 0]
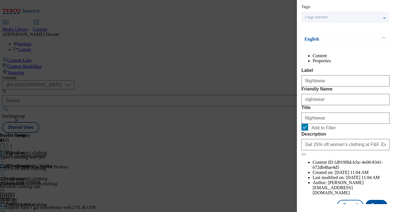
scroll to position [65, 0]
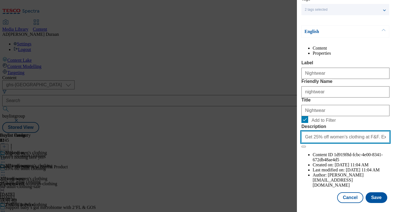
click at [362, 142] on input "Get 25% off women’s clothing at F&F. Explore stylish tops, T-shirts, and dresse…" at bounding box center [345, 136] width 88 height 11
paste input "Get 25% off men’s clothing at F&F. Explore effortlessly cool styles from classi…"
type input "Get 25% off men’s clothing at F&F. Explore effortlessly cool styles from classi…"
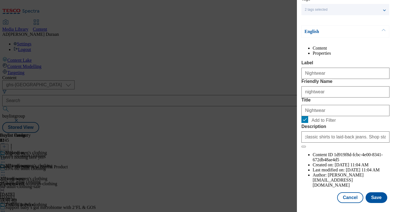
scroll to position [0, 0]
click at [316, 196] on div "Cancel Save" at bounding box center [345, 197] width 88 height 11
click at [380, 197] on button "Save" at bounding box center [376, 197] width 22 height 11
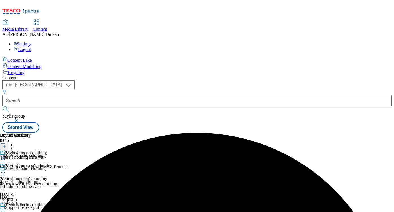
scroll to position [51, 0]
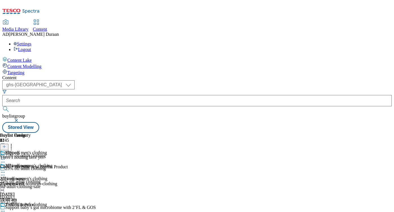
scroll to position [0, 105]
drag, startPoint x: 262, startPoint y: 146, endPoint x: 252, endPoint y: 148, distance: 10.9
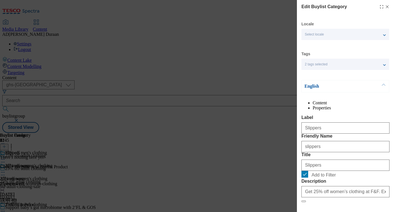
scroll to position [65, 0]
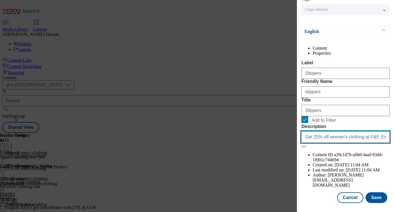
click at [360, 142] on input "Get 25% off women’s clothing at F&F. Explore stylish tops, T-shirts, and dresse…" at bounding box center [345, 136] width 88 height 11
paste input "Get 25% off men’s clothing at F&F. Explore effortlessly cool styles from classi…"
type input "Get 25% off men’s clothing at F&F. Explore effortlessly cool styles from classi…"
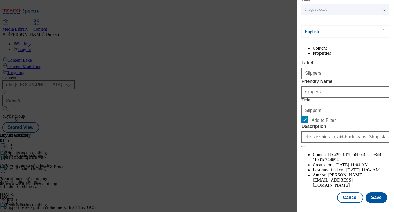
scroll to position [0, 0]
click at [313, 199] on div "Cancel Save" at bounding box center [345, 197] width 88 height 11
click at [374, 198] on button "Save" at bounding box center [376, 197] width 22 height 11
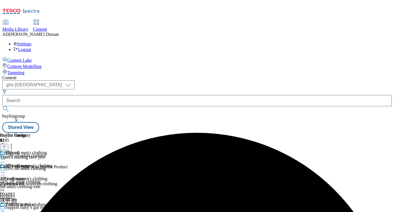
click at [57, 181] on div "25percent-off-womens-clothing" at bounding box center [28, 183] width 57 height 5
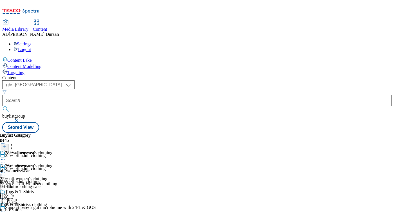
click at [47, 168] on div "all-womenswear" at bounding box center [23, 170] width 47 height 5
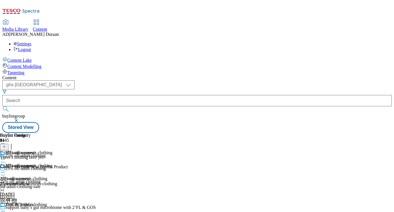
scroll to position [0, 105]
click at [6, 146] on line at bounding box center [4, 146] width 3 height 0
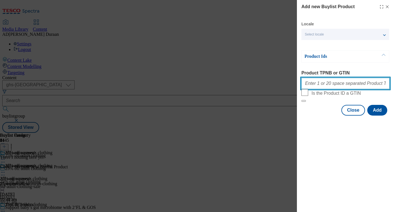
paste input "96737400 96560280 97135735 96562858 96763690 96737785 96737727 96617668 9713551…"
type input "96737400 96560280 97135735 96562858 96763690 96737785 96737727 96617668 9713551…"
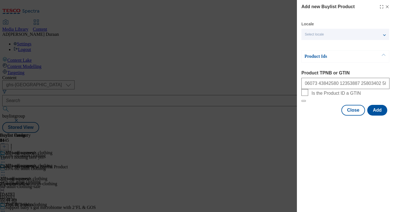
scroll to position [0, 0]
drag, startPoint x: 316, startPoint y: 135, endPoint x: 320, endPoint y: 140, distance: 5.4
click at [316, 124] on div "Modal" at bounding box center [345, 120] width 97 height 8
click at [378, 115] on button "Add" at bounding box center [377, 110] width 20 height 11
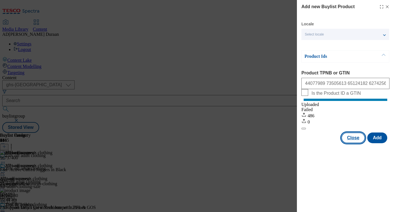
click at [352, 142] on button "Close" at bounding box center [353, 137] width 24 height 11
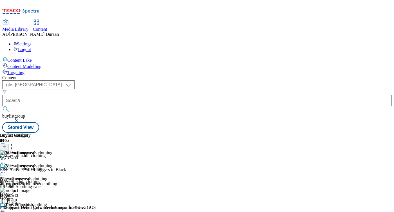
scroll to position [0, 105]
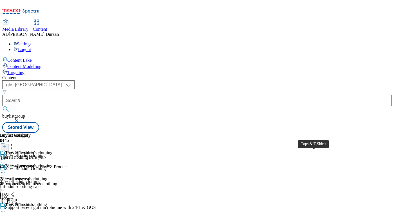
scroll to position [0, 105]
click at [6, 144] on icon at bounding box center [4, 146] width 4 height 4
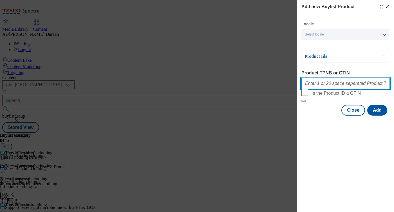
paste input "96560280 96737785 96737727 96626939 96647972 96792580 96696233 96560221 9700309…"
type input "96560280 96737785 96737727 96626939 96647972 96792580 96696233 96560221 9700309…"
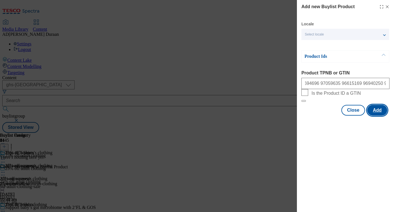
scroll to position [0, 0]
click at [381, 115] on button "Add" at bounding box center [377, 110] width 20 height 11
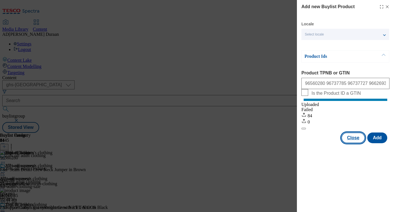
click at [352, 143] on button "Close" at bounding box center [353, 137] width 24 height 11
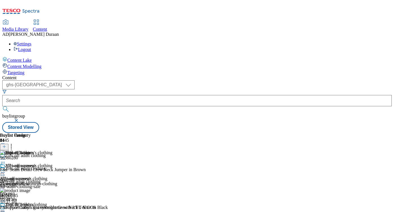
scroll to position [98, 0]
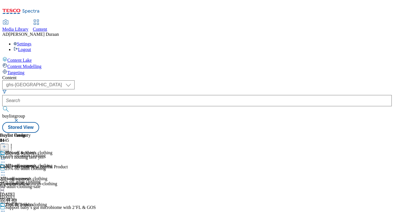
scroll to position [0, 105]
click at [4, 145] on line at bounding box center [4, 146] width 0 height 3
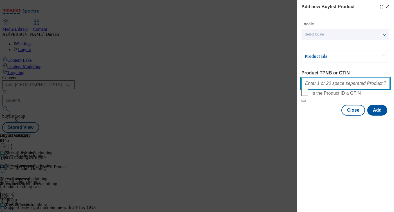
paste input "97135735 96735073 96834400 97135620 96685908 96834629 96843601 96760923 9676026…"
type input "97135735 96735073 96834400 97135620 96685908 96834629 96843601 96760923 9676026…"
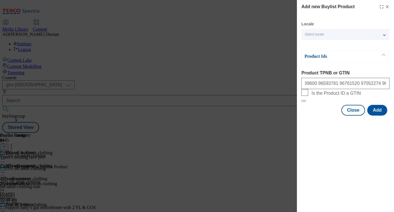
scroll to position [0, 0]
drag, startPoint x: 324, startPoint y: 132, endPoint x: 372, endPoint y: 133, distance: 48.4
click at [324, 124] on div "Modal" at bounding box center [345, 120] width 97 height 8
click at [380, 115] on button "Add" at bounding box center [377, 110] width 20 height 11
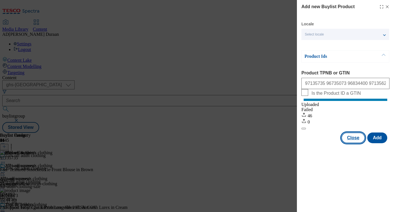
click at [353, 143] on button "Close" at bounding box center [353, 137] width 24 height 11
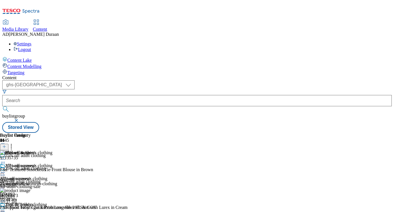
scroll to position [140, 0]
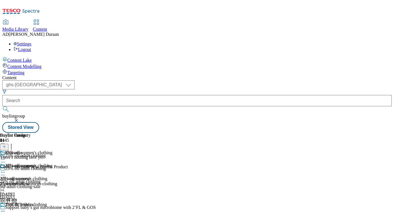
scroll to position [0, 105]
click at [4, 145] on line at bounding box center [4, 146] width 0 height 3
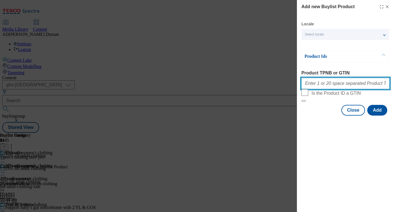
paste input "96549103 96860799 96672405 96551831 96961478 96518774 96518653 96860655 9655193…"
type input "96549103 96860799 96672405 96551831 96961478 96518774 96518653 96860655 9655193…"
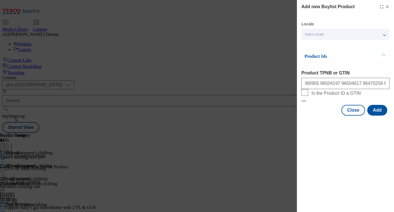
scroll to position [0, 0]
click at [315, 124] on div "Modal" at bounding box center [345, 120] width 97 height 8
click at [376, 115] on button "Add" at bounding box center [377, 110] width 20 height 11
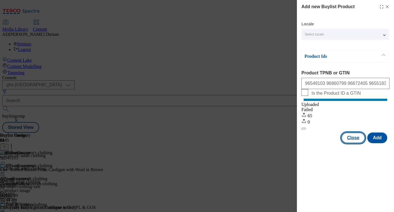
click at [351, 143] on button "Close" at bounding box center [353, 137] width 24 height 11
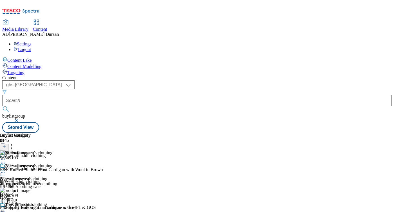
scroll to position [187, 0]
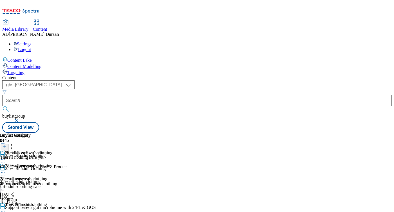
scroll to position [0, 105]
click at [6, 146] on line at bounding box center [4, 146] width 3 height 0
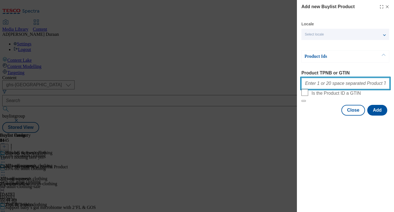
paste input "96763690 96617668 96743790 96671619 96627253 96615866 96743748 96661650 9666153…"
type input "96763690 96617668 96743790 96671619 96627253 96615866 96743748 96661650 9666153…"
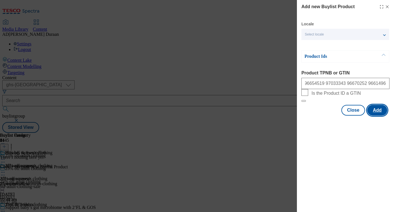
scroll to position [0, 0]
click at [378, 115] on button "Add" at bounding box center [377, 110] width 20 height 11
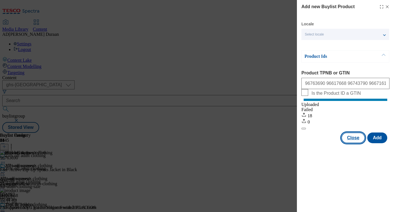
click at [353, 143] on button "Close" at bounding box center [353, 137] width 24 height 11
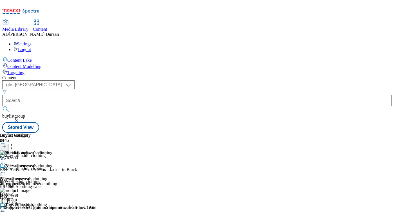
scroll to position [272, 0]
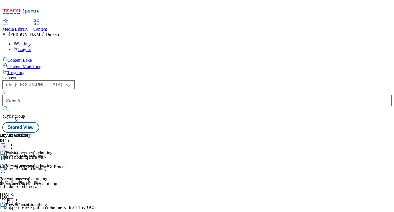
scroll to position [0, 105]
click at [6, 144] on icon at bounding box center [4, 146] width 4 height 4
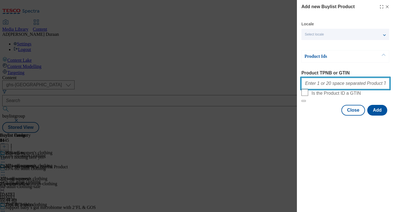
paste input "96562582 96595738 97108630 97108532 97108434 97054250 96518434 97108336 9639182…"
type input "96562582 96595738 97108630 97108532 97108434 97054250 96518434 97108336 9639182…"
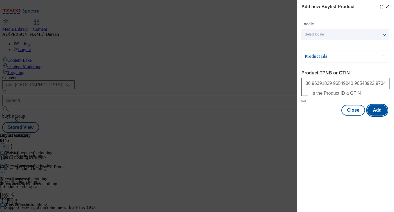
scroll to position [0, 0]
click at [379, 115] on button "Add" at bounding box center [377, 110] width 20 height 11
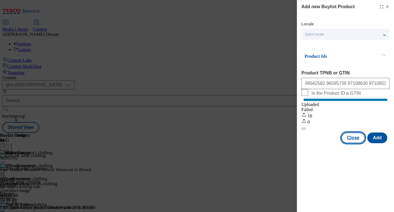
click at [350, 143] on button "Close" at bounding box center [353, 137] width 24 height 11
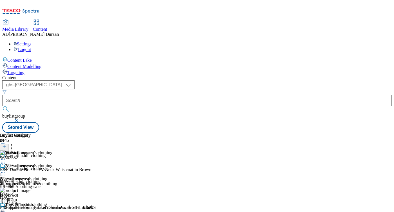
scroll to position [290, 0]
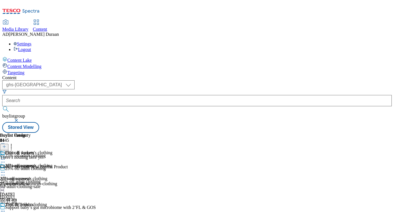
scroll to position [0, 105]
click at [6, 146] on line at bounding box center [4, 146] width 3 height 0
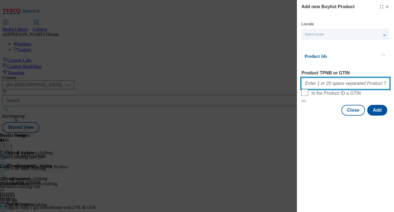
paste input "97135516 96668169 97076120 96670183 96737249 96654738 96562985 96508285 9659535…"
type input "97135516 96668169 97076120 96670183 96737249 96654738 96562985 96508285 9659535…"
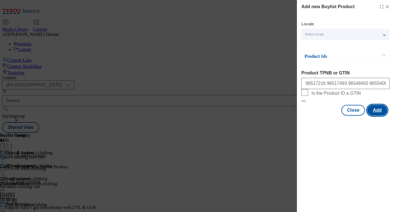
scroll to position [0, 0]
click at [381, 115] on button "Add" at bounding box center [377, 110] width 20 height 11
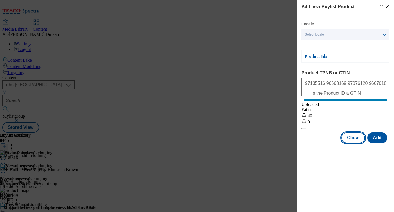
click at [351, 143] on button "Close" at bounding box center [353, 137] width 24 height 11
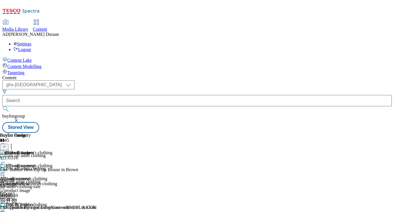
scroll to position [366, 0]
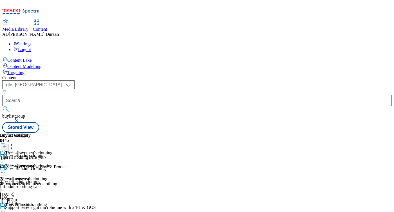
scroll to position [0, 105]
click at [6, 144] on icon at bounding box center [4, 146] width 4 height 4
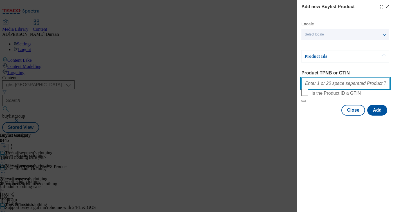
paste input "96562858 96441760 96441408 96583960 96848688 96555752 96793417 96827293 9657488…"
type input "96562858 96441760 96441408 96583960 96848688 96555752 96793417 96827293 9657488…"
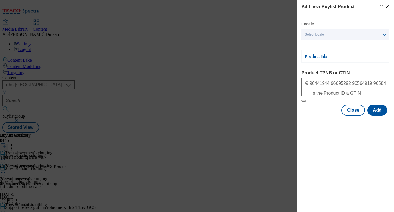
scroll to position [0, 0]
drag, startPoint x: 318, startPoint y: 134, endPoint x: 352, endPoint y: 140, distance: 34.3
click at [318, 124] on div "Modal" at bounding box center [345, 120] width 97 height 8
click at [381, 115] on button "Add" at bounding box center [377, 110] width 20 height 11
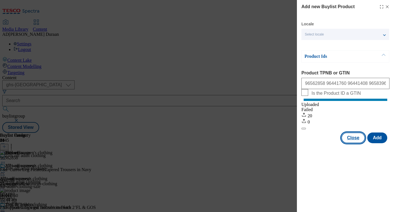
click at [355, 143] on button "Close" at bounding box center [353, 137] width 24 height 11
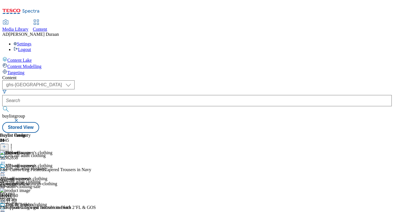
scroll to position [407, 0]
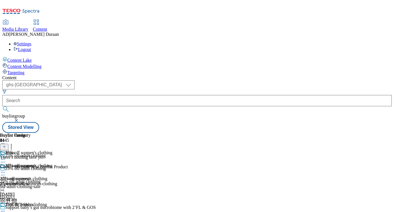
scroll to position [0, 105]
click at [6, 144] on icon at bounding box center [4, 146] width 4 height 4
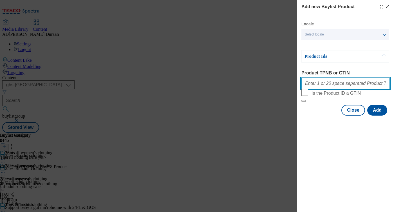
paste input "96655207 96655109 96696095 96694402 96864645 96793112 96735171 96743570 9667926…"
type input "96655207 96655109 96696095 96694402 96864645 96793112 96735171 96743570 9667926…"
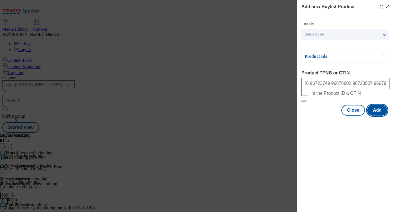
click at [383, 115] on button "Add" at bounding box center [377, 110] width 20 height 11
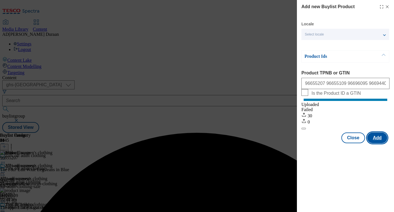
scroll to position [0, 0]
click at [350, 143] on button "Close" at bounding box center [353, 137] width 24 height 11
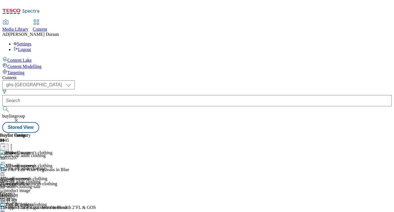
scroll to position [463, 0]
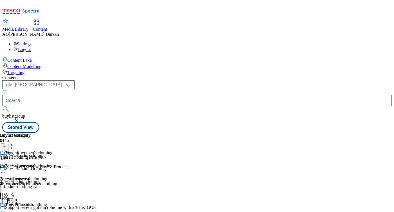
scroll to position [0, 105]
click at [6, 144] on icon at bounding box center [4, 146] width 4 height 4
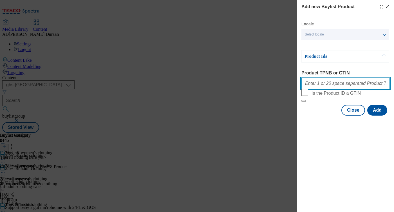
paste input "96737400 96743691 96615722 96703382 96671556 96743640 96661476 96661597 9666791…"
type input "96737400 96743691 96615722 96703382 96671556 96743640 96661476 96661597 9666791…"
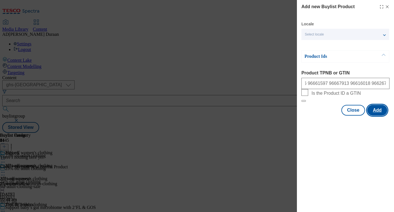
scroll to position [0, 0]
click at [378, 115] on button "Add" at bounding box center [377, 110] width 20 height 11
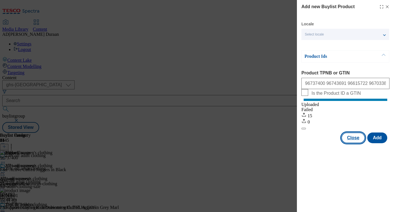
click at [355, 143] on button "Close" at bounding box center [353, 137] width 24 height 11
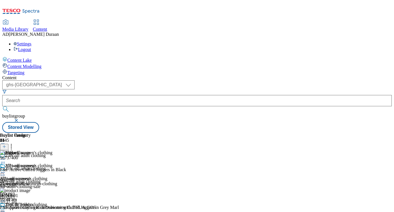
scroll to position [572, 0]
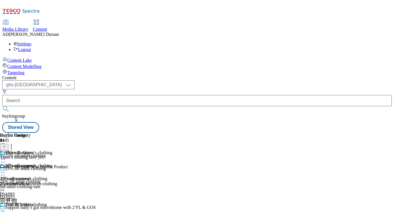
scroll to position [0, 105]
click at [6, 146] on line at bounding box center [4, 146] width 3 height 0
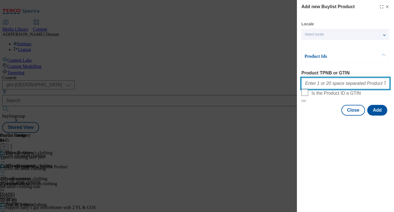
paste input "96654364 96761916 97050760 96596392 96676891 97047436 96697059 96833878 9650479…"
type input "96654364 96761916 97050760 96596392 96676891 97047436 96697059 96833878 9650479…"
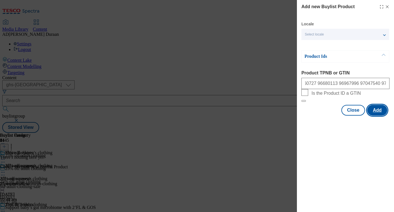
scroll to position [0, 0]
click at [377, 115] on button "Add" at bounding box center [377, 110] width 20 height 11
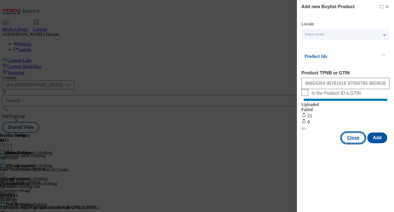
click at [354, 143] on button "Close" at bounding box center [353, 137] width 24 height 11
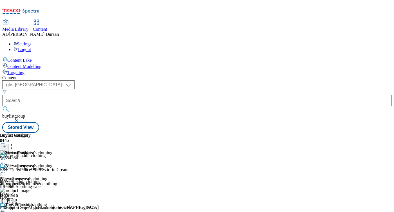
scroll to position [600, 0]
drag, startPoint x: 241, startPoint y: 140, endPoint x: 252, endPoint y: 134, distance: 13.0
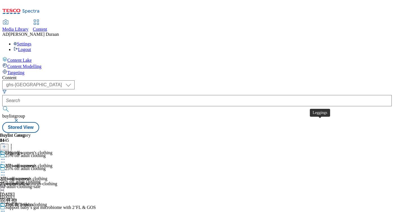
scroll to position [0, 105]
drag, startPoint x: 365, startPoint y: 64, endPoint x: 362, endPoint y: 64, distance: 3.4
click at [6, 146] on line at bounding box center [4, 146] width 3 height 0
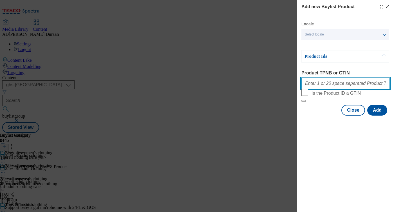
paste input "96667844 96627190 96622080 96553921 96622333 96627005 96668083 96627316 9666023…"
type input "96667844 96627190 96622080 96553921 96622333 96627005 96668083 96627316 9666023…"
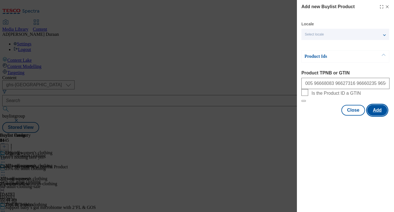
scroll to position [0, 0]
click at [379, 115] on button "Add" at bounding box center [377, 110] width 20 height 11
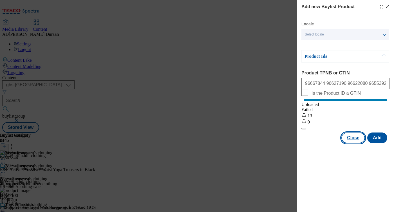
click at [351, 143] on button "Close" at bounding box center [353, 137] width 24 height 11
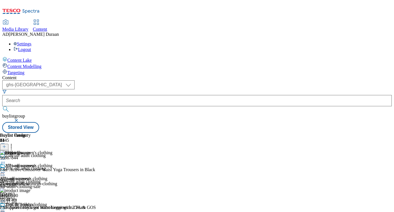
scroll to position [25, 0]
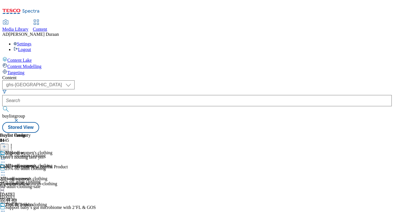
scroll to position [0, 105]
click at [6, 144] on icon at bounding box center [4, 146] width 4 height 4
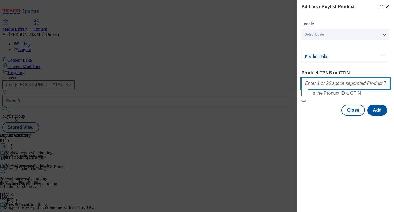
paste input "96508607 96525097 96510206 96508849 96508665 96508423 96508544 96508360 9656497…"
type input "96508607 96525097 96510206 96508849 96508665 96508423 96508544 96508360 9656497…"
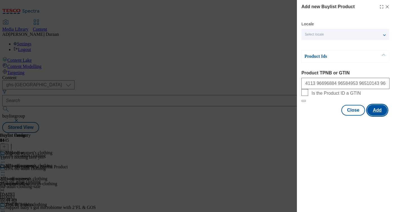
scroll to position [0, 0]
click at [378, 115] on button "Add" at bounding box center [377, 110] width 20 height 11
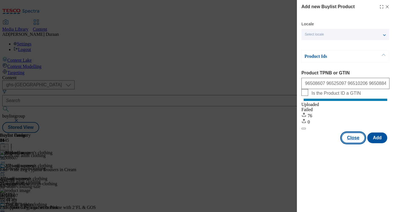
click at [353, 143] on button "Close" at bounding box center [353, 137] width 24 height 11
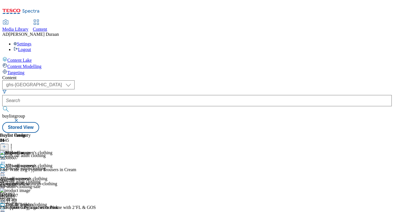
scroll to position [51, 0]
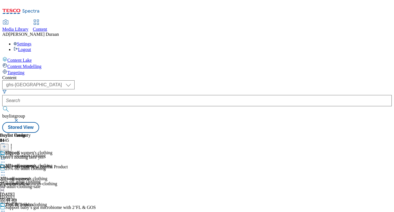
scroll to position [0, 105]
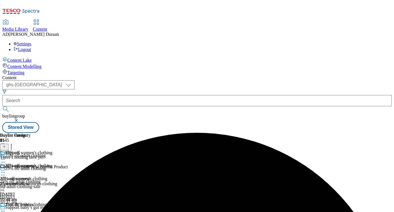
scroll to position [51, 0]
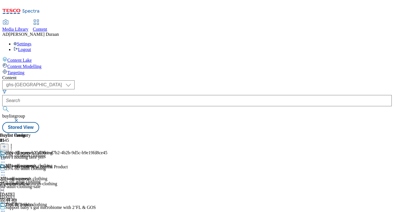
scroll to position [0, 105]
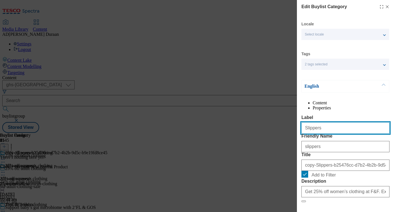
drag, startPoint x: 321, startPoint y: 143, endPoint x: 284, endPoint y: 140, distance: 37.0
click at [284, 140] on div "Edit Buylist Category Locale Select locale English Welsh Tags 2 tags selected f…" at bounding box center [197, 106] width 394 height 212
type input "Footwear"
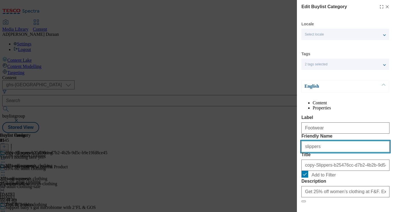
drag, startPoint x: 325, startPoint y: 168, endPoint x: 282, endPoint y: 165, distance: 43.4
click at [282, 165] on div "Edit Buylist Category Locale Select locale English Welsh Tags 2 tags selected f…" at bounding box center [197, 106] width 394 height 212
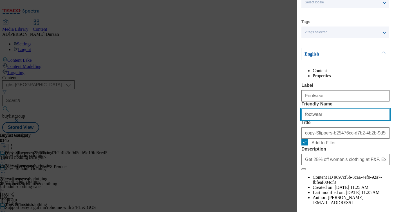
scroll to position [46, 0]
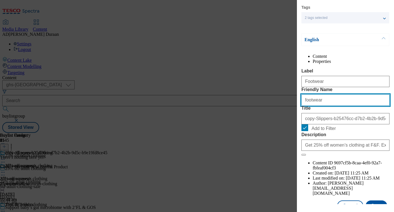
type input "footwear"
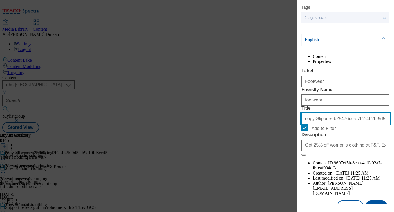
click at [325, 124] on input "copy-Slippers-b25476cc-d7b2-4b2b-9d5c-b9e19fd8ce45" at bounding box center [345, 118] width 88 height 11
type input "Footwear"
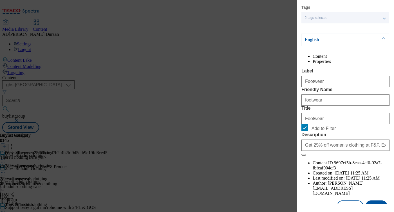
click at [354, 92] on label "Friendly Name" at bounding box center [345, 89] width 88 height 5
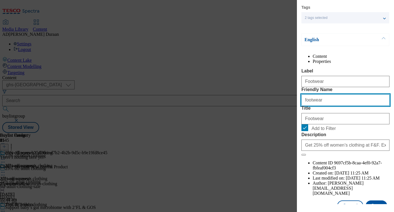
click at [354, 105] on input "footwear" at bounding box center [345, 99] width 88 height 11
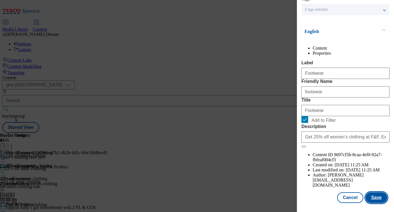
click at [380, 197] on button "Save" at bounding box center [376, 197] width 22 height 11
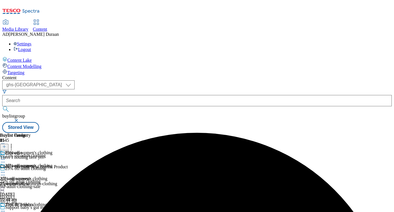
scroll to position [0, 105]
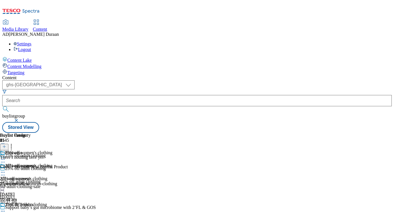
click at [6, 144] on icon at bounding box center [4, 146] width 4 height 4
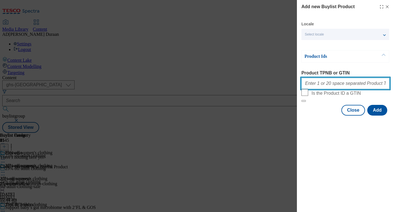
paste input "96725972 96726049 96690412 96690055 96689985"
type input "96725972 96726049 96690412 96690055 96689985"
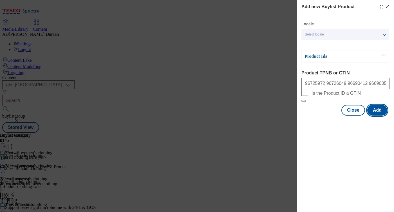
click at [378, 115] on button "Add" at bounding box center [377, 110] width 20 height 11
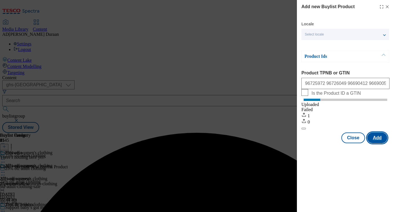
scroll to position [0, 0]
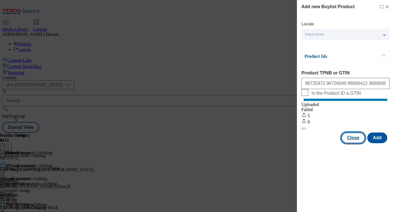
click at [353, 143] on button "Close" at bounding box center [353, 137] width 24 height 11
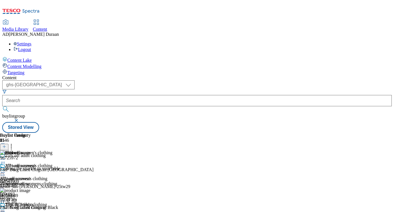
scroll to position [699, 0]
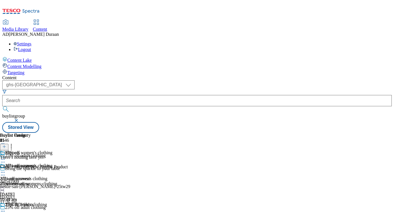
click at [6, 144] on icon at bounding box center [4, 146] width 4 height 4
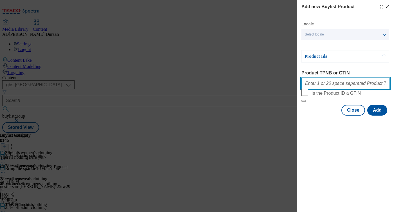
paste input "96588851 96588776 96503590 96565740 96570658 96565861"
type input "96588851 96588776 96503590 96565740 96570658 96565861"
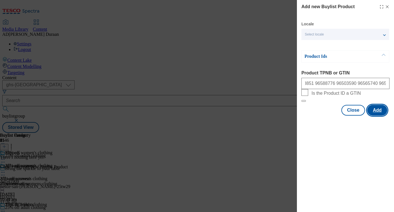
scroll to position [0, 0]
click at [375, 115] on button "Add" at bounding box center [377, 110] width 20 height 11
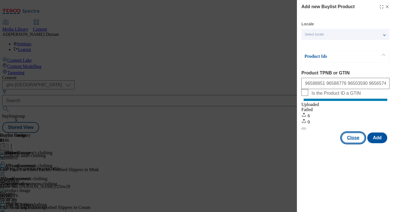
click at [352, 143] on button "Close" at bounding box center [353, 137] width 24 height 11
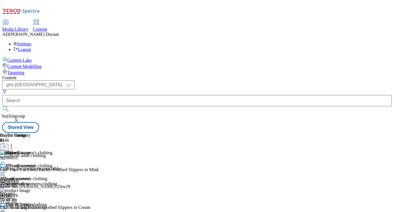
scroll to position [699, 0]
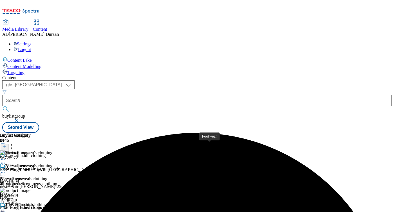
scroll to position [757, 0]
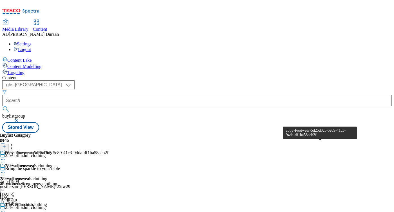
scroll to position [0, 105]
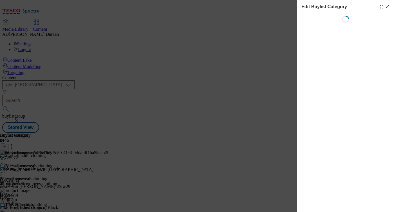
scroll to position [0, 0]
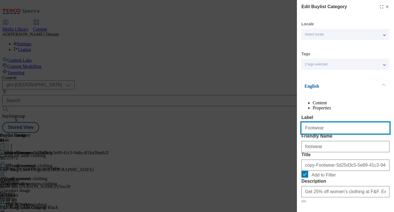
drag, startPoint x: 318, startPoint y: 140, endPoint x: 289, endPoint y: 137, distance: 29.7
click at [279, 136] on div "Edit Buylist Category Locale Select locale English Welsh Tags 2 tags selected f…" at bounding box center [197, 106] width 394 height 212
paste input "Dresses"
type input "Dresses"
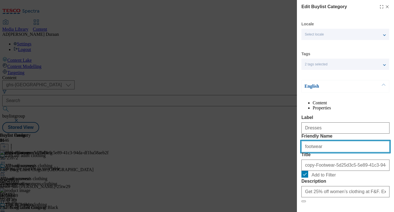
drag, startPoint x: 312, startPoint y: 167, endPoint x: 278, endPoint y: 165, distance: 34.1
click at [275, 165] on div "Edit Buylist Category Locale Select locale English Welsh Tags 2 tags selected f…" at bounding box center [197, 106] width 394 height 212
paste input "Dresses"
type input "Dresses"
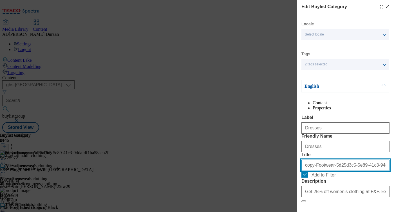
click at [311, 170] on input "copy-Footwear-5d25d3c5-5e89-41c3-94da-df1ba58aeb2f" at bounding box center [345, 164] width 88 height 11
paste input "Dresses"
type input "Dresses"
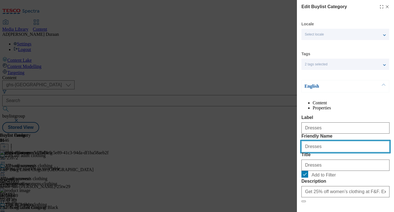
drag, startPoint x: 307, startPoint y: 167, endPoint x: 296, endPoint y: 167, distance: 10.7
click at [296, 167] on div "Edit Buylist Category Locale Select locale English Welsh Tags 2 tags selected f…" at bounding box center [197, 106] width 394 height 212
type input "dresses"
drag, startPoint x: 353, startPoint y: 124, endPoint x: 358, endPoint y: 125, distance: 5.3
click at [353, 124] on div "Content Properties Label Dresses Friendly Name dresses Title Dresses Add to Fil…" at bounding box center [345, 171] width 88 height 142
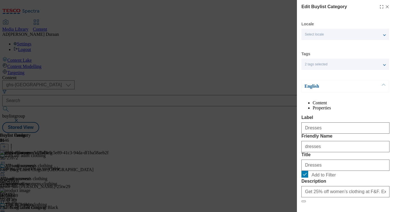
scroll to position [65, 0]
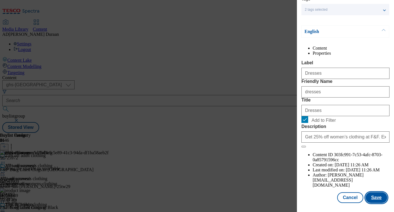
click at [377, 197] on button "Save" at bounding box center [376, 197] width 22 height 11
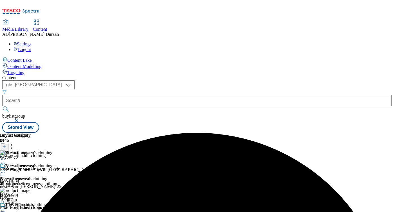
scroll to position [0, 105]
click at [14, 143] on icon at bounding box center [11, 146] width 6 height 6
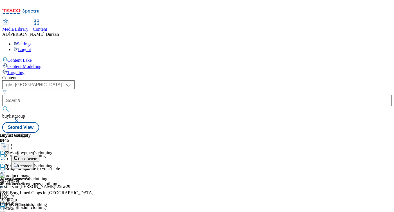
click at [39, 154] on button "Bulk Delete" at bounding box center [25, 157] width 28 height 7
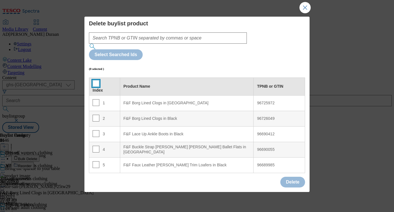
click at [95, 80] on input "Modal" at bounding box center [96, 83] width 7 height 7
checkbox input "true"
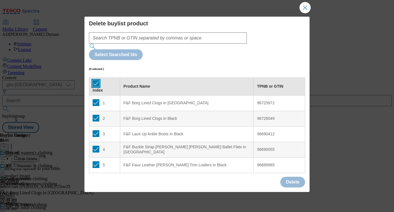
checkbox input "true"
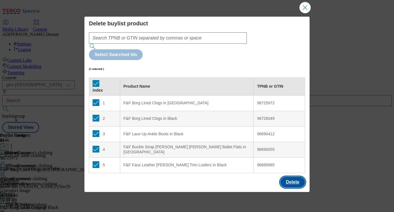
click at [298, 181] on button "Delete" at bounding box center [292, 181] width 25 height 11
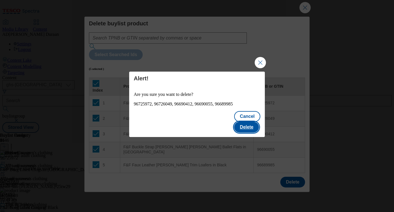
drag, startPoint x: 246, startPoint y: 122, endPoint x: 304, endPoint y: 129, distance: 58.9
click at [246, 122] on button "Delete" at bounding box center [246, 127] width 25 height 11
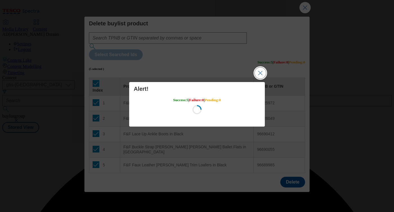
scroll to position [0, 0]
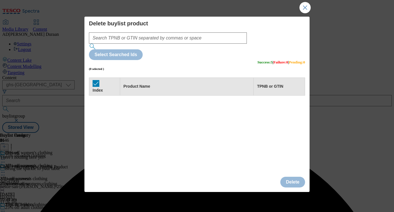
drag, startPoint x: 303, startPoint y: 6, endPoint x: 315, endPoint y: 62, distance: 56.7
click at [303, 133] on div "Success - Content Deleted" at bounding box center [196, 133] width 389 height 0
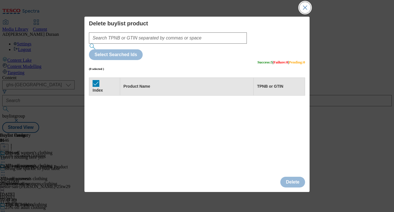
click at [304, 7] on button "Close Modal" at bounding box center [304, 7] width 11 height 11
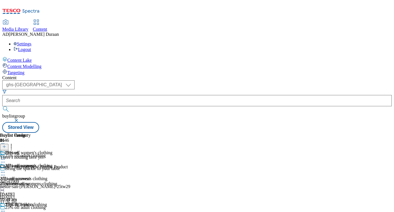
scroll to position [0, 105]
click at [6, 144] on icon at bounding box center [4, 146] width 4 height 4
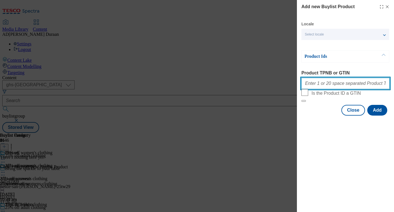
paste input "96887883 96836110 97052602 96836783 96570439 96848960 96677613 96677515 9674182…"
type input "96887883 96836110 97052602 96836783 96570439 96848960 96677613 96677515 9674182…"
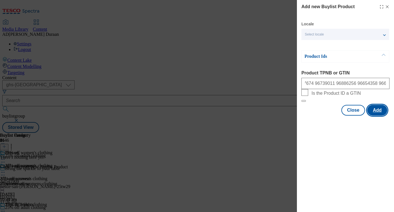
click at [379, 115] on button "Add" at bounding box center [377, 110] width 20 height 11
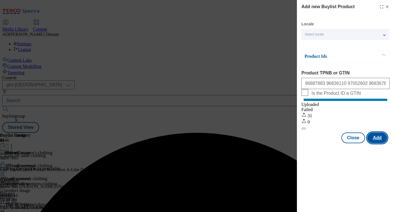
scroll to position [0, 0]
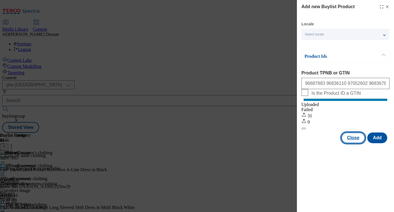
click at [348, 143] on button "Close" at bounding box center [353, 137] width 24 height 11
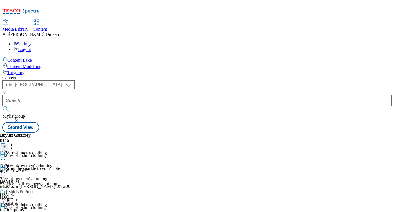
click at [47, 168] on div "all-menswear" at bounding box center [23, 170] width 47 height 5
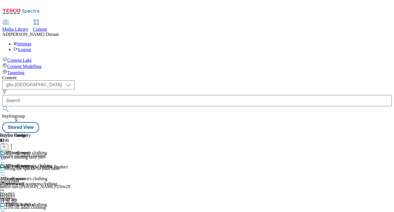
scroll to position [0, 105]
click at [6, 144] on icon at bounding box center [4, 146] width 4 height 4
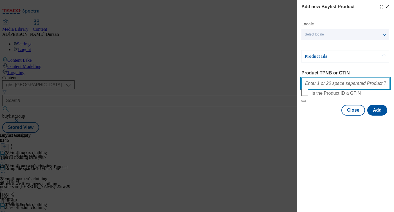
paste input "96566704 96749886 96553034 96548663 96551589 96507597 96551508 96525229 9655846…"
type input "96566704 96749886 96553034 96548663 96551589 96507597 96551508 96525229 9655846…"
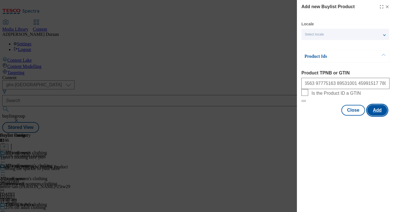
scroll to position [0, 0]
click at [378, 115] on button "Add" at bounding box center [377, 110] width 20 height 11
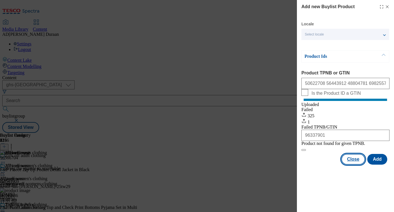
click at [356, 164] on button "Close" at bounding box center [353, 159] width 24 height 11
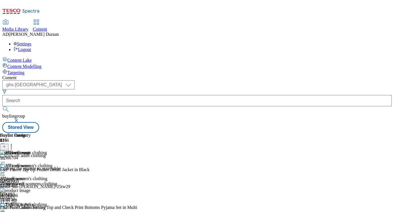
scroll to position [0, 105]
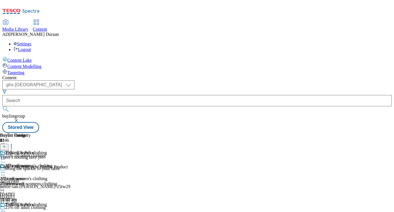
scroll to position [0, 105]
click at [6, 144] on icon at bounding box center [4, 146] width 4 height 4
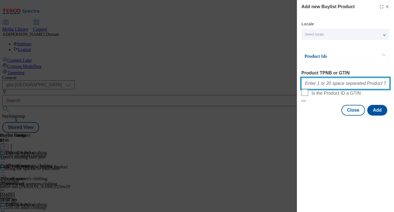
paste input "96551589 96551508 96555216 96694707 96555130 96649359 96649209 96649130 9666941…"
type input "96551589 96551508 96555216 96694707 96555130 96649359 96649209 96649130 9666941…"
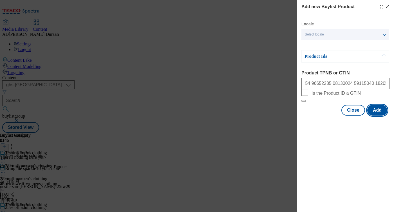
scroll to position [0, 0]
click at [378, 115] on button "Add" at bounding box center [377, 110] width 20 height 11
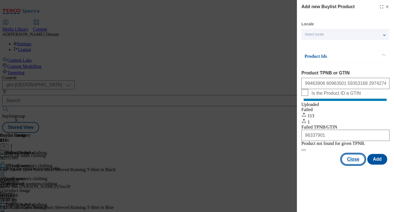
click at [349, 164] on button "Close" at bounding box center [353, 159] width 24 height 11
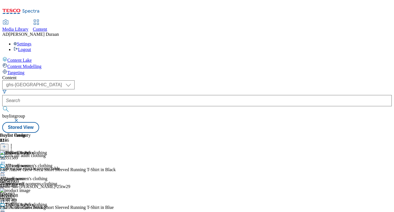
scroll to position [82, 0]
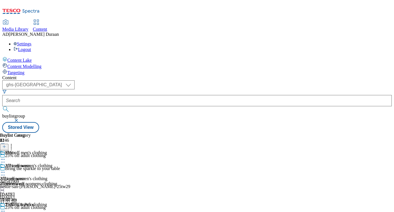
scroll to position [79, 0]
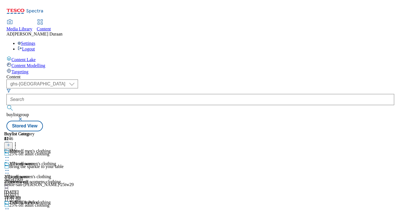
scroll to position [0, 0]
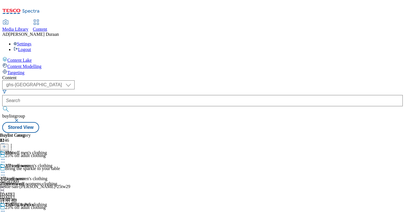
click at [383, 91] on div "Content ( optional ) ghs-roi ghs-[GEOGRAPHIC_DATA] ghs-uk buylistgroup Stored V…" at bounding box center [202, 103] width 400 height 57
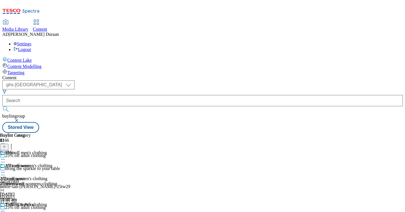
scroll to position [0, 95]
click at [6, 144] on icon at bounding box center [4, 146] width 4 height 4
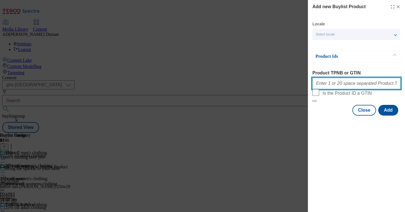
paste input "96798936 96798867 96613183 96787022 96613252 96654525 96616404 96597517 9659716…"
type input "96798936 96798867 96613183 96787022 96613252 96654525 96616404 96597517 9659716…"
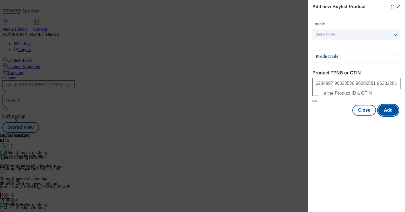
scroll to position [0, 0]
click at [383, 115] on button "Add" at bounding box center [388, 110] width 20 height 11
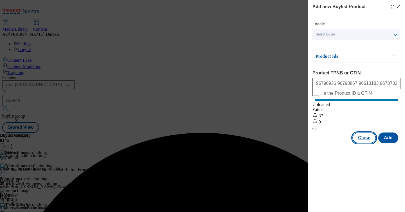
click at [366, 143] on button "Close" at bounding box center [364, 137] width 24 height 11
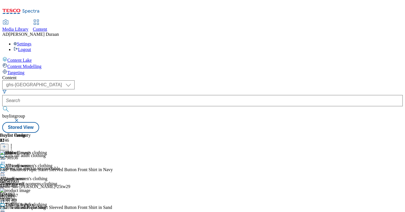
scroll to position [105, 0]
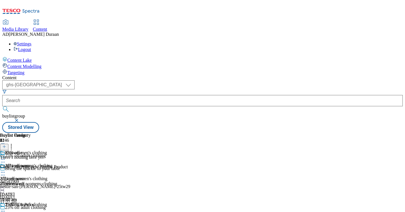
scroll to position [169, 0]
click at [4, 145] on line at bounding box center [4, 146] width 0 height 3
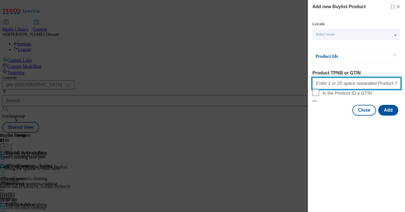
paste
type input "96566704 96553034 96558461 96653002 96566399 96566474 96744505 96650034 9674442…"
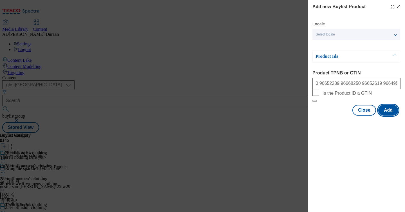
scroll to position [0, 0]
click at [383, 115] on button "Add" at bounding box center [388, 110] width 20 height 11
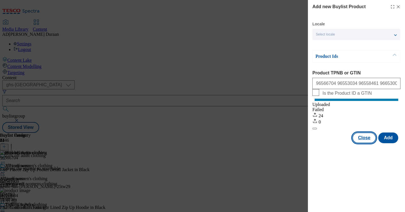
click at [360, 143] on button "Close" at bounding box center [364, 137] width 24 height 11
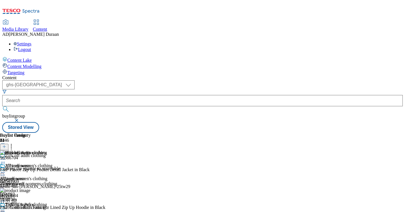
scroll to position [131, 0]
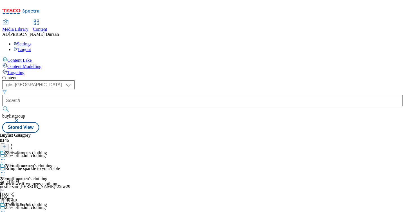
scroll to position [1, 0]
click at [6, 144] on icon at bounding box center [4, 146] width 4 height 4
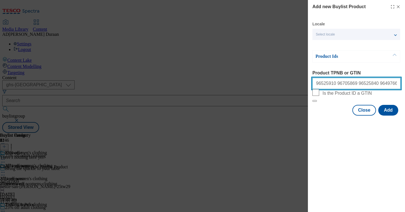
scroll to position [0, 203]
type input "96525910 96705869 96525840 96497660 96517084 96497590 96498750 96498675 9665459…"
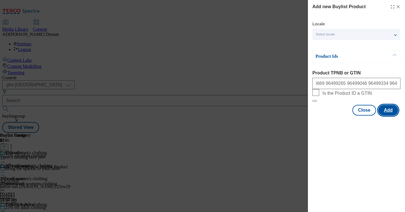
scroll to position [0, 0]
click at [383, 115] on button "Add" at bounding box center [388, 110] width 20 height 11
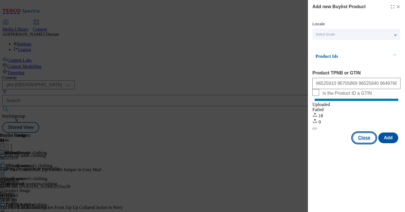
click at [366, 143] on button "Close" at bounding box center [364, 137] width 24 height 11
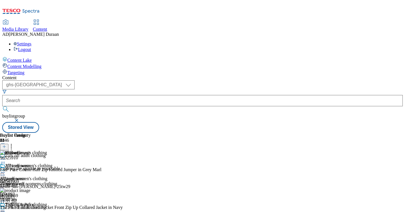
scroll to position [243, 0]
drag, startPoint x: 273, startPoint y: 129, endPoint x: 273, endPoint y: 136, distance: 7.3
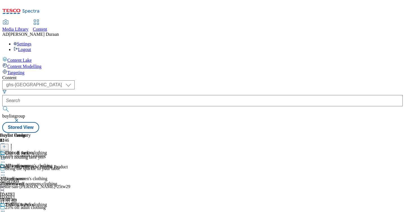
scroll to position [0, 86]
click at [6, 144] on icon at bounding box center [4, 146] width 4 height 4
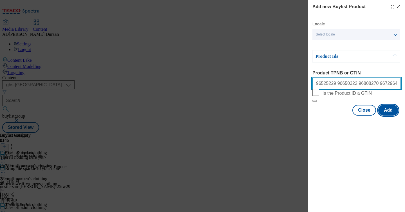
scroll to position [0, 277]
type input "96525229 96650322 96808270 96729645 96553218 96576957 96559074 96558933 9650109…"
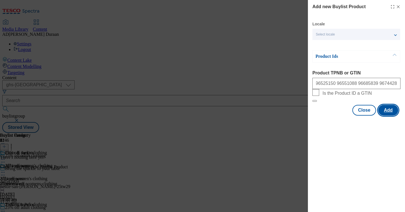
scroll to position [0, 0]
click at [383, 115] on button "Add" at bounding box center [388, 110] width 20 height 11
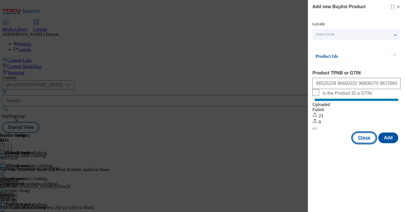
click at [362, 143] on button "Close" at bounding box center [364, 137] width 24 height 11
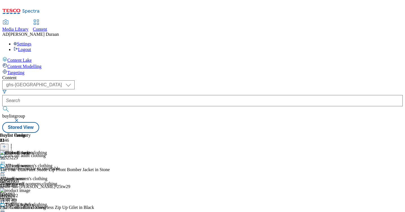
scroll to position [297, 0]
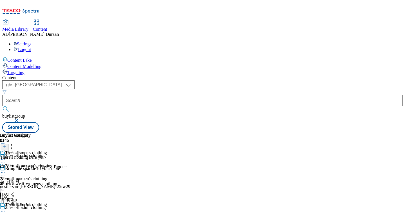
scroll to position [0, 95]
click at [6, 144] on icon at bounding box center [4, 146] width 4 height 4
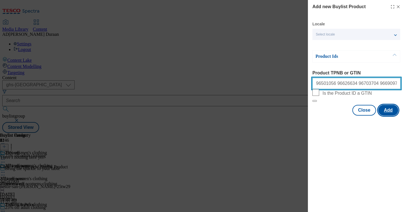
scroll to position [0, 401]
type input "96501056 96626634 96703704 96690971 96703860 96759603 96626450 96703543 9670339…"
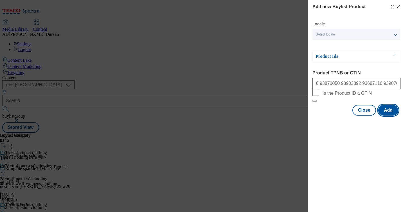
scroll to position [0, 0]
click at [383, 115] on button "Add" at bounding box center [388, 110] width 20 height 11
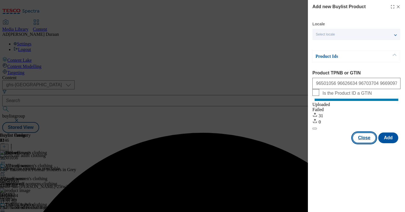
click at [363, 143] on button "Close" at bounding box center [364, 137] width 24 height 11
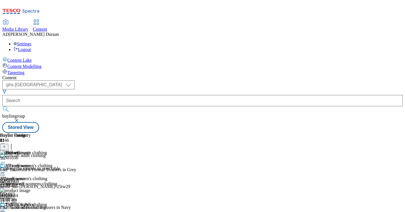
scroll to position [370, 0]
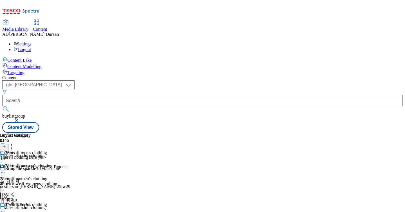
scroll to position [0, 95]
click at [6, 144] on icon at bounding box center [4, 146] width 4 height 4
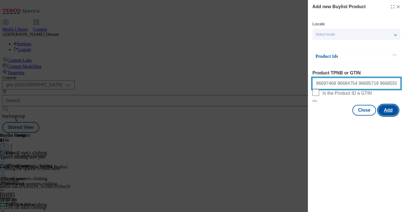
scroll to position [0, 184]
type input "96697468 96684754 96685718 96685592 96737791 96685350 93902888 93959786 9397608…"
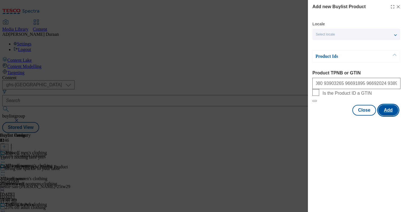
scroll to position [0, 0]
click at [383, 115] on button "Add" at bounding box center [388, 110] width 20 height 11
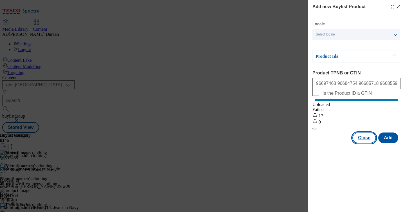
click at [364, 143] on button "Close" at bounding box center [364, 137] width 24 height 11
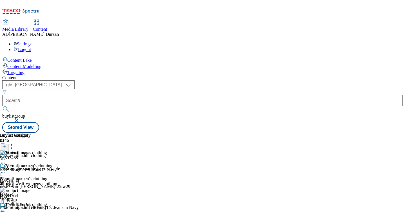
scroll to position [424, 0]
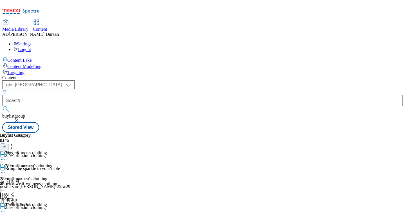
click at [6, 144] on icon at bounding box center [4, 146] width 4 height 4
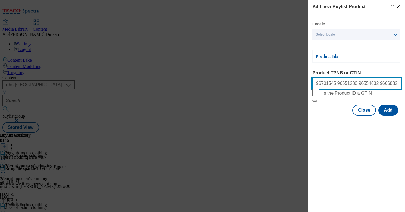
scroll to position [0, 103]
type input "96701545 96651230 96554632 96668320 96647131 96332054 93918328 96744079 9391754…"
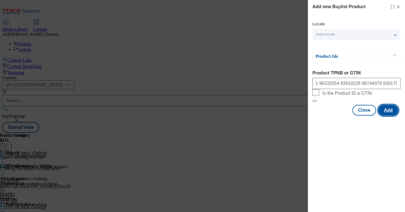
scroll to position [0, 0]
click at [383, 115] on button "Add" at bounding box center [388, 110] width 20 height 11
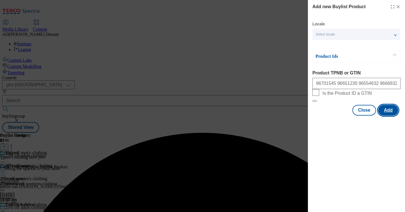
click at [383, 115] on button "Add" at bounding box center [388, 110] width 20 height 11
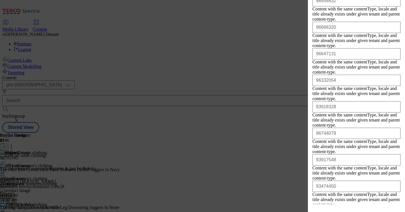
scroll to position [218, 0]
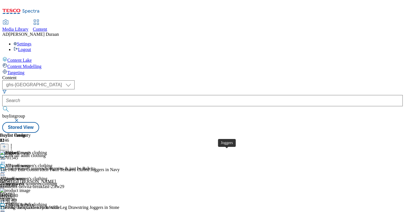
scroll to position [459, 0]
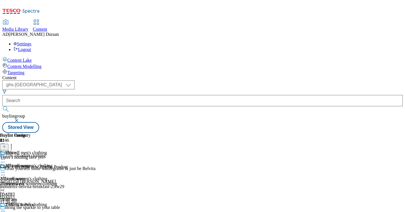
scroll to position [0, 95]
click at [6, 144] on icon at bounding box center [4, 146] width 4 height 4
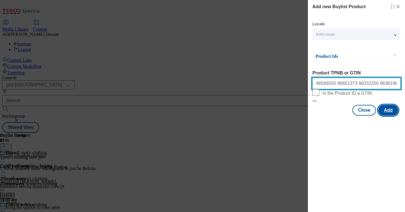
scroll to position [0, 26]
type input "96566550 96651373 96332250 96361981 96124669 96332700 96332342"
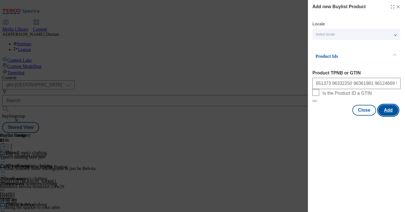
scroll to position [0, 0]
click at [383, 115] on button "Add" at bounding box center [388, 110] width 20 height 11
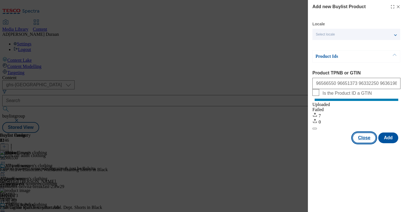
click at [362, 143] on button "Close" at bounding box center [364, 137] width 24 height 11
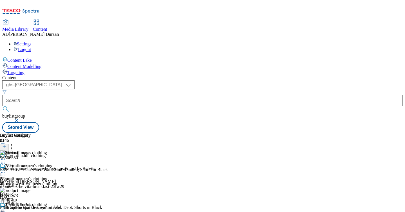
scroll to position [526, 0]
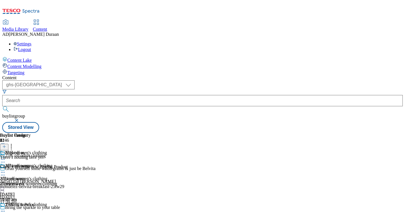
scroll to position [0, 95]
click at [6, 144] on icon at bounding box center [4, 146] width 4 height 4
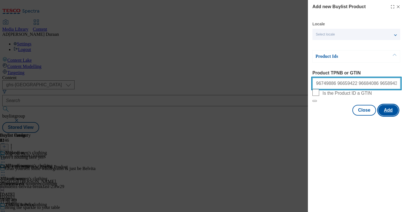
scroll to position [0, 224]
type input "96749886 96659422 96684086 96589435 96587915 96733334 96660039 96587852 9666915…"
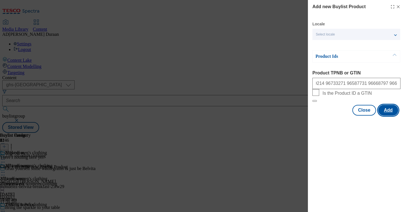
scroll to position [0, 0]
click at [383, 115] on button "Add" at bounding box center [388, 110] width 20 height 11
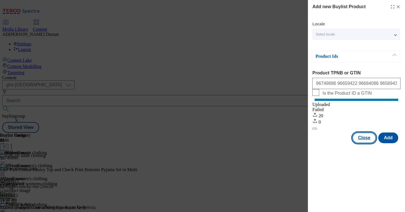
click at [366, 143] on button "Close" at bounding box center [364, 137] width 24 height 11
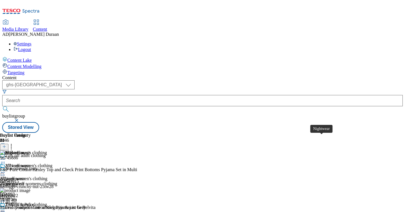
scroll to position [51, 0]
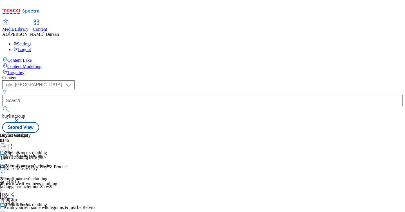
scroll to position [0, 95]
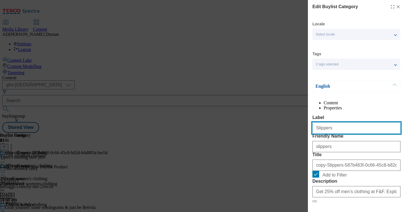
drag, startPoint x: 331, startPoint y: 140, endPoint x: 280, endPoint y: 134, distance: 51.2
click at [280, 134] on div "Edit Buylist Category Locale Select locale English Welsh Tags 2 tags selected f…" at bounding box center [202, 106] width 405 height 212
type input "Footwear"
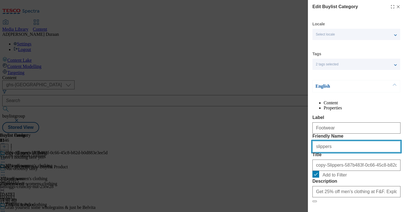
drag, startPoint x: 340, startPoint y: 169, endPoint x: 286, endPoint y: 170, distance: 54.9
click at [286, 170] on div "Edit Buylist Category Locale Select locale English Welsh Tags 2 tags selected f…" at bounding box center [202, 106] width 405 height 212
type input "footwear"
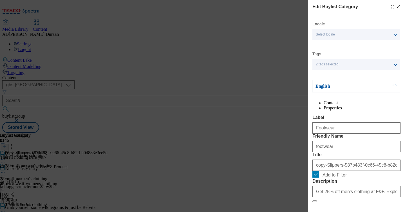
click at [363, 147] on form "Label Footwear Friendly Name footwear Title copy-Slippers-587b483f-0c66-45c8-b8…" at bounding box center [356, 158] width 88 height 87
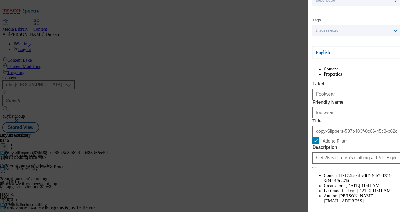
scroll to position [44, 0]
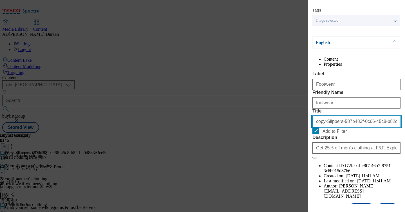
click at [333, 127] on input "copy-Slippers-587b483f-0c66-45c8-b82d-b0d883e3ee5d" at bounding box center [356, 121] width 88 height 11
type input "Footwear"
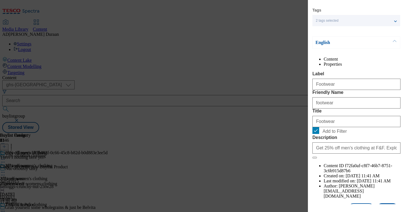
click at [363, 76] on label "Label" at bounding box center [356, 73] width 88 height 5
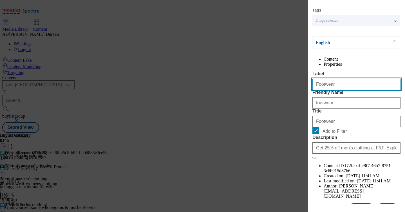
click at [363, 82] on input "Footwear" at bounding box center [356, 83] width 88 height 11
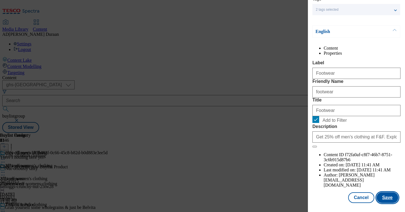
click at [383, 199] on button "Save" at bounding box center [387, 197] width 22 height 11
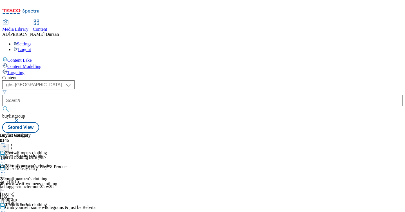
scroll to position [0, 0]
click at [6, 144] on icon at bounding box center [4, 146] width 4 height 4
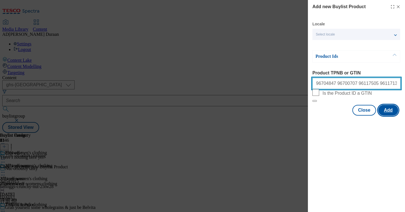
scroll to position [0, 114]
type input "96704847 96700707 96117505 96117131 96148537 96113285 93586921 96449999 9611896…"
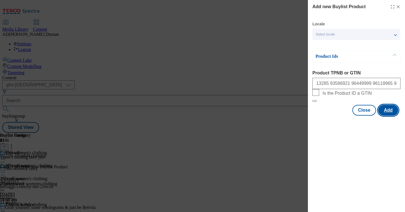
scroll to position [0, 0]
click at [383, 115] on button "Add" at bounding box center [388, 110] width 20 height 11
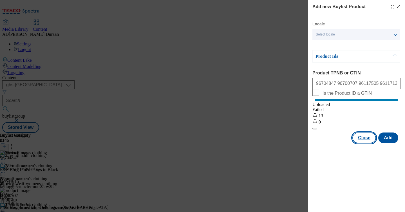
click at [364, 143] on button "Close" at bounding box center [364, 137] width 24 height 11
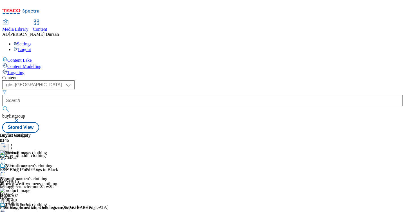
scroll to position [584, 0]
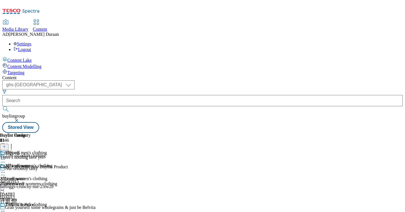
click at [6, 144] on icon at bounding box center [4, 146] width 4 height 4
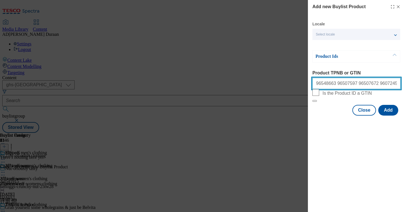
scroll to position [0, 73]
type input "96548663 96507597 96507672 96072453 96072378 96116754 96063602 96072539 9620742…"
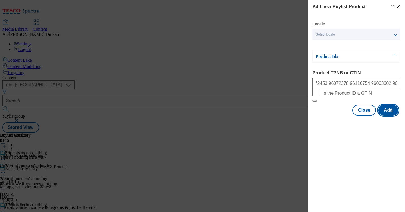
scroll to position [0, 0]
click at [383, 115] on button "Add" at bounding box center [388, 110] width 20 height 11
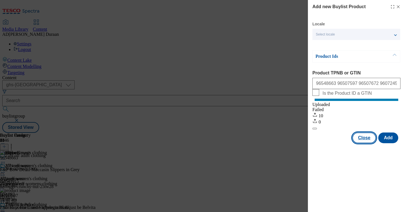
click at [359, 142] on button "Close" at bounding box center [364, 137] width 24 height 11
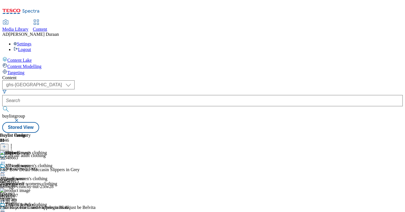
click at [57, 181] on div "25percent-off-womens-clothing" at bounding box center [28, 183] width 57 height 5
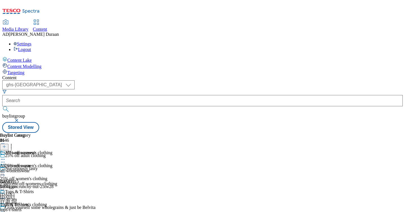
click at [14, 143] on icon at bounding box center [11, 146] width 6 height 6
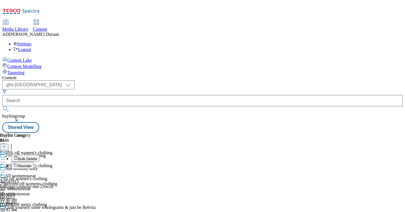
click at [34, 161] on button "Reorder" at bounding box center [22, 164] width 23 height 7
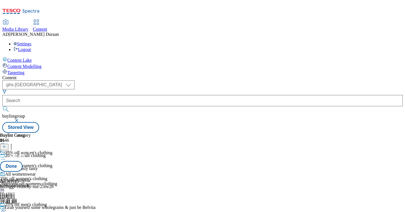
scroll to position [21, 0]
drag, startPoint x: 369, startPoint y: 192, endPoint x: 367, endPoint y: 43, distance: 148.8
drag, startPoint x: 369, startPoint y: 148, endPoint x: 368, endPoint y: 65, distance: 83.0
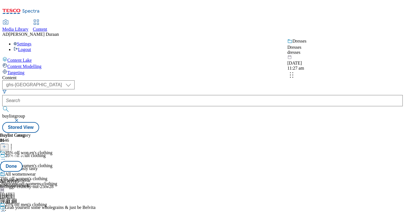
click at [368, 65] on body "Icons icon_account icon_add icon_backward_link icon_basket icon_benefits icon_c…" at bounding box center [202, 67] width 400 height 130
drag, startPoint x: 369, startPoint y: 171, endPoint x: 369, endPoint y: 115, distance: 56.0
click at [369, 115] on body "Icons icon_account icon_add icon_backward_link icon_basket icon_benefits icon_c…" at bounding box center [202, 67] width 400 height 130
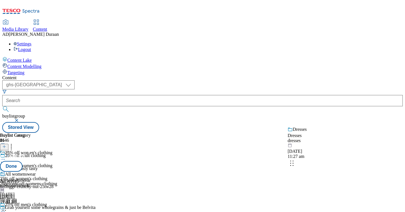
drag, startPoint x: 368, startPoint y: 102, endPoint x: 368, endPoint y: 150, distance: 47.3
click at [368, 133] on body "Icons icon_account icon_add icon_backward_link icon_basket icon_benefits icon_c…" at bounding box center [202, 67] width 400 height 130
click at [23, 161] on button "Done" at bounding box center [11, 166] width 23 height 11
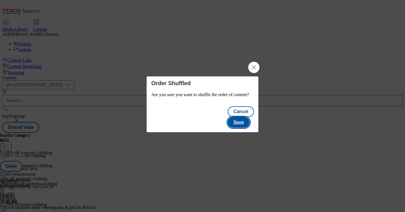
click at [248, 120] on button "Save" at bounding box center [239, 122] width 22 height 11
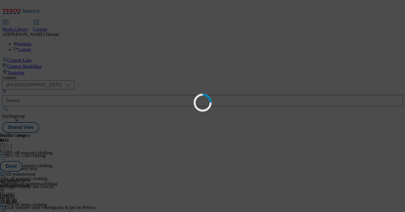
scroll to position [0, 0]
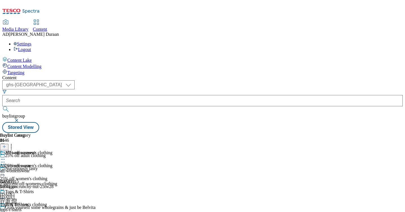
click at [6, 156] on icon at bounding box center [3, 159] width 6 height 6
click at [31, 195] on span "Preview" at bounding box center [23, 197] width 13 height 4
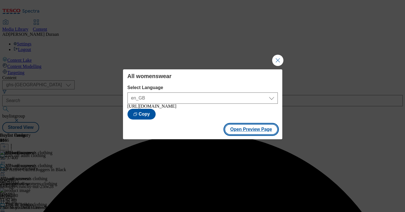
click at [239, 134] on button "Open Preview Page" at bounding box center [250, 129] width 53 height 11
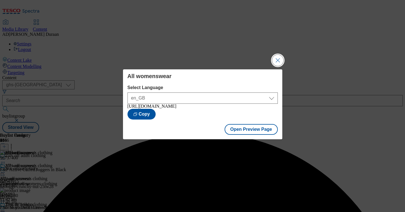
drag, startPoint x: 279, startPoint y: 54, endPoint x: 285, endPoint y: 71, distance: 17.5
click at [279, 55] on button "Close Modal" at bounding box center [277, 60] width 11 height 11
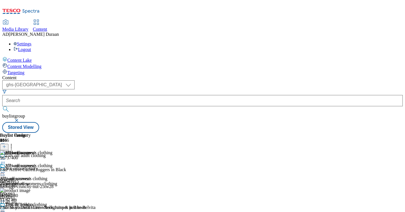
scroll to position [0, 95]
click at [57, 202] on div "25% off men's clothing" at bounding box center [28, 208] width 57 height 13
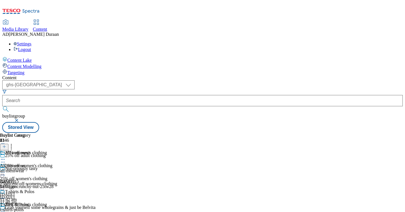
click at [6, 208] on icon at bounding box center [3, 211] width 6 height 6
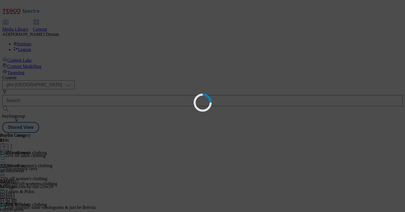
scroll to position [0, 0]
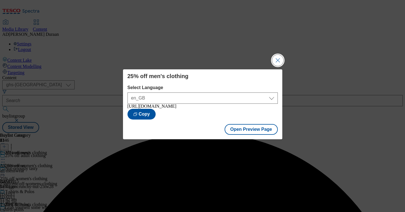
click at [280, 56] on button "Close Modal" at bounding box center [277, 60] width 11 height 11
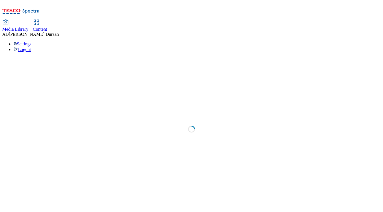
select select "flare-ghs-mktg"
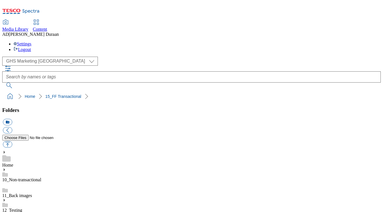
scroll to position [70, 0]
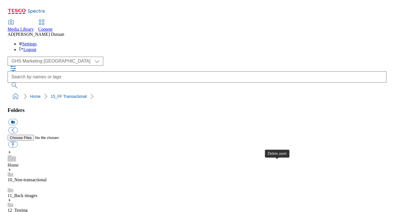
scroll to position [0, 0]
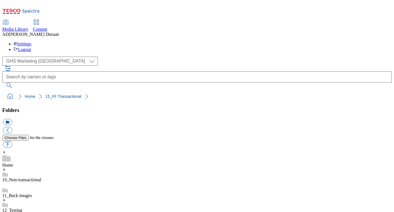
scroll to position [71, 0]
